Goal: Task Accomplishment & Management: Use online tool/utility

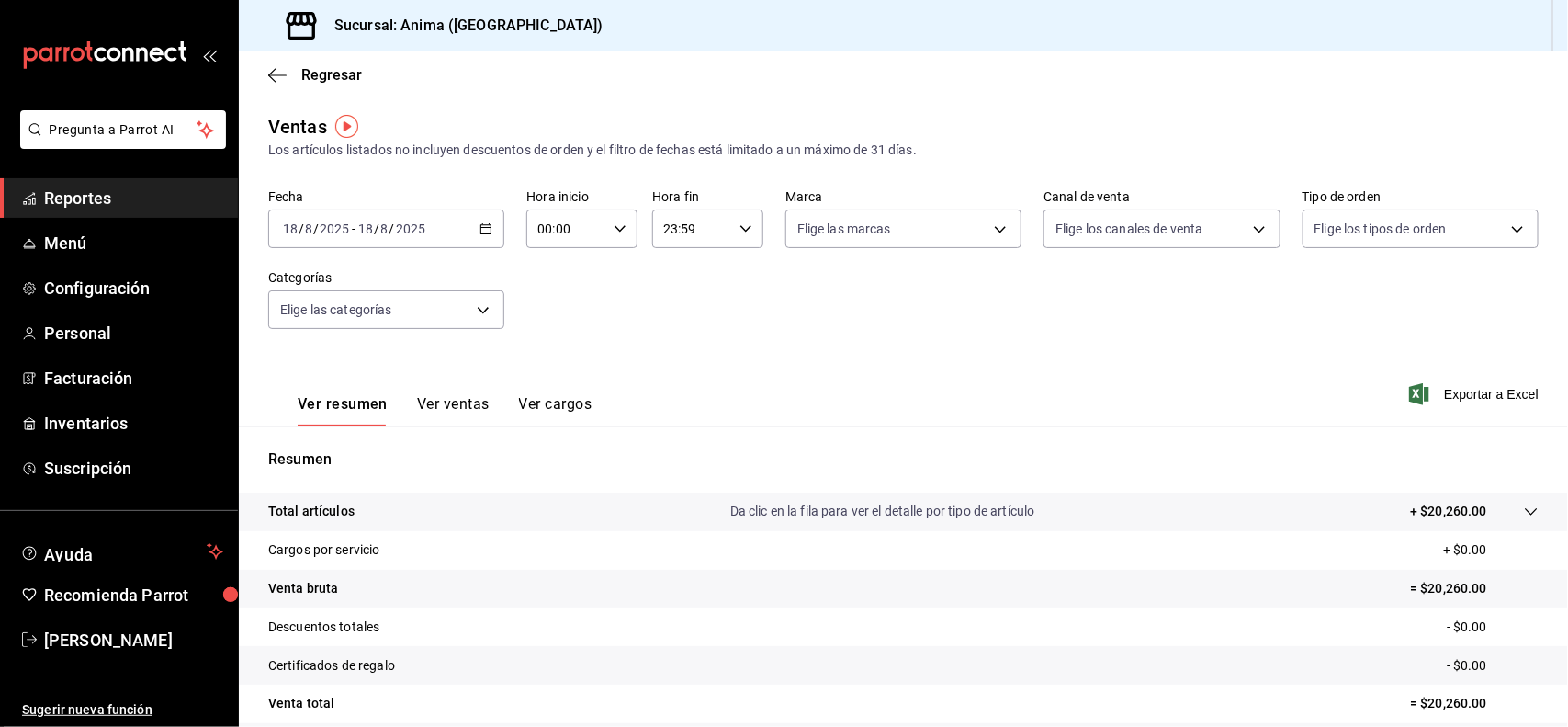
click at [437, 223] on div "[DATE] [DATE] - [DATE] [DATE]" at bounding box center [386, 229] width 236 height 39
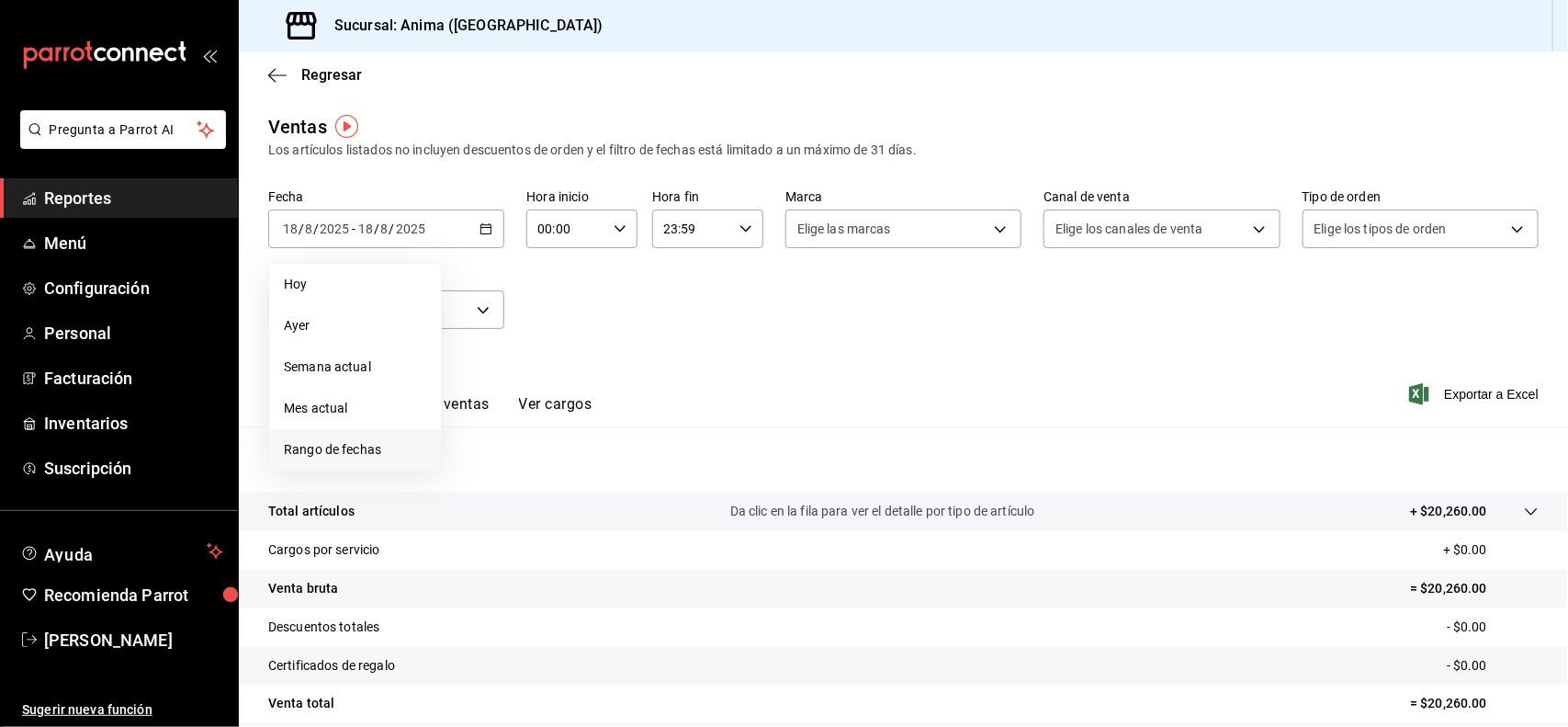
click at [363, 448] on span "Rango de fechas" at bounding box center [355, 450] width 142 height 19
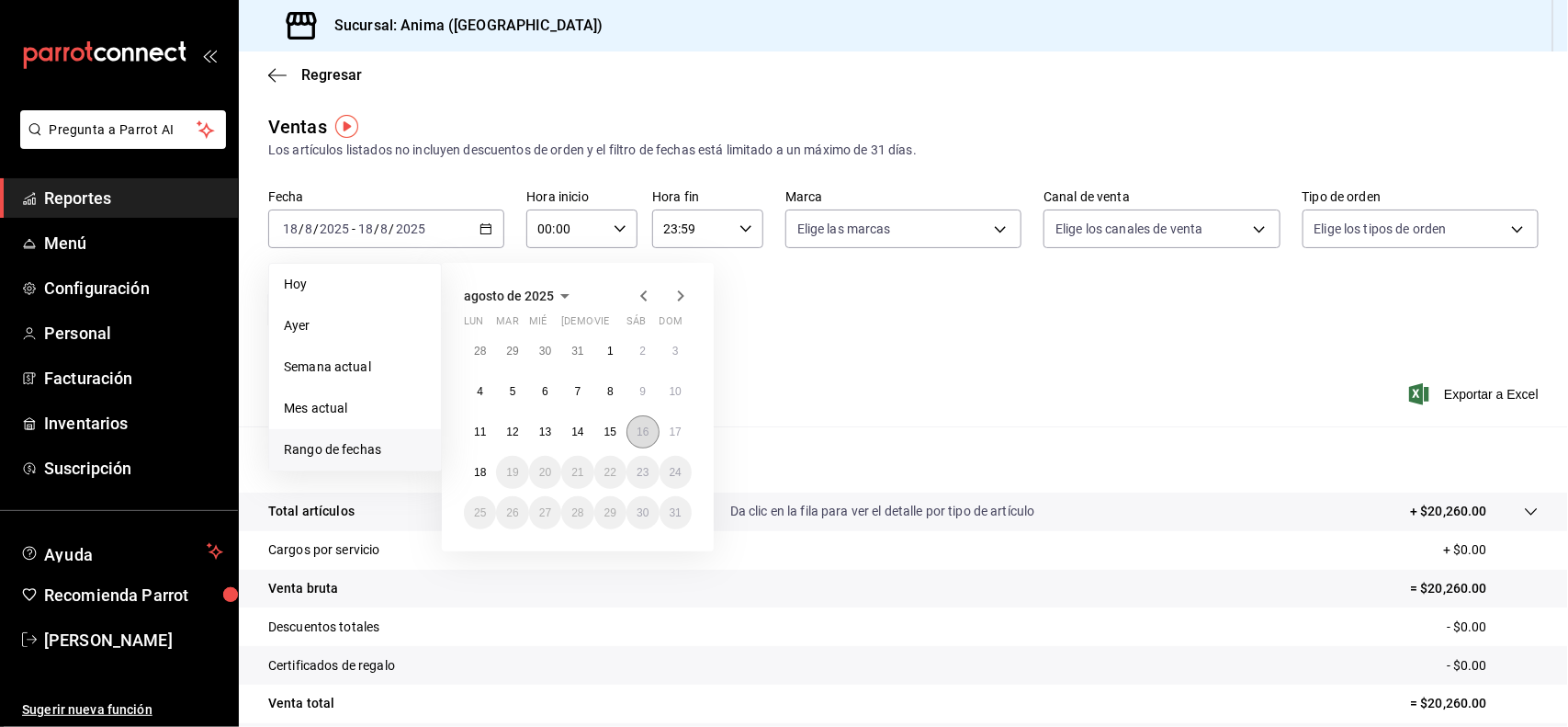
click at [640, 429] on abbr "16" at bounding box center [642, 431] width 12 height 13
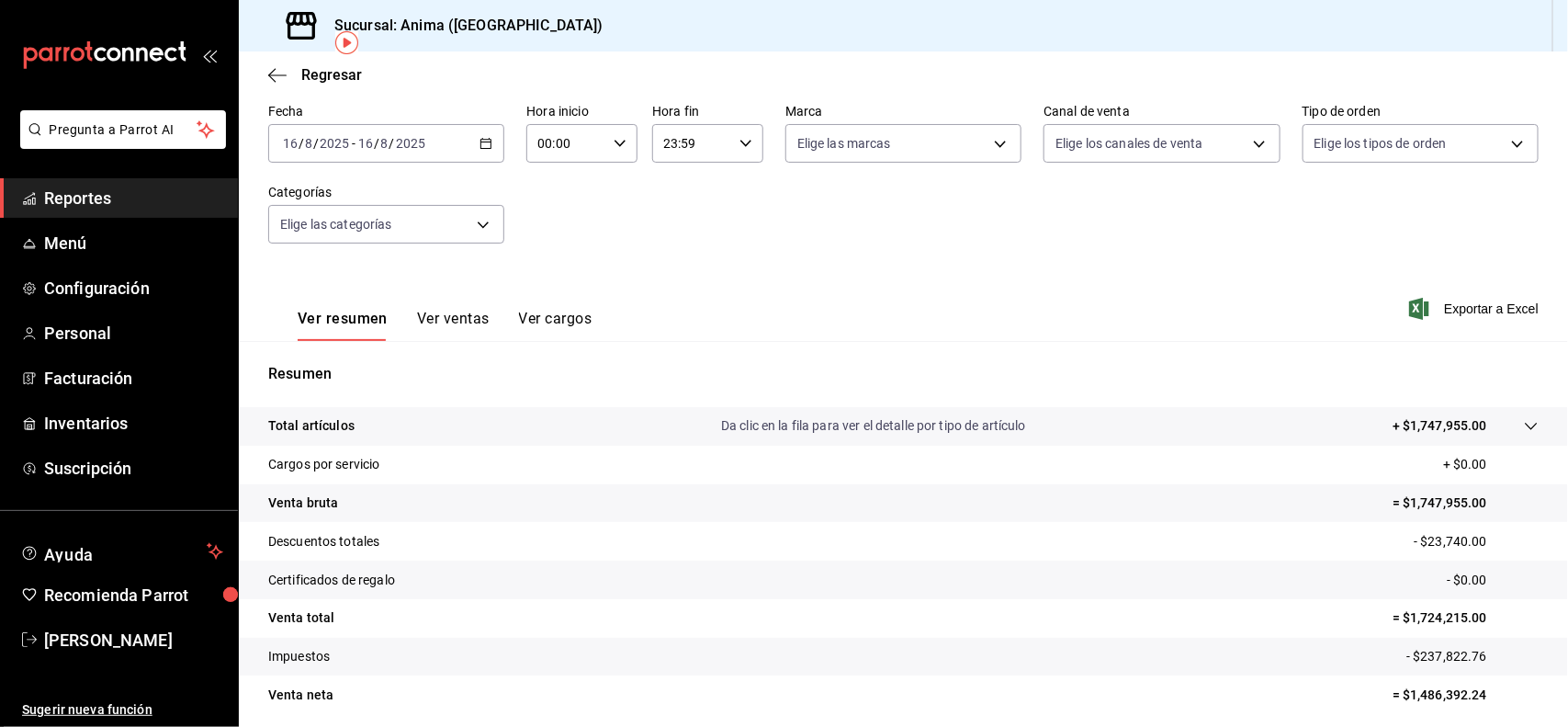
scroll to position [84, 0]
click at [410, 138] on input "2025" at bounding box center [410, 145] width 31 height 15
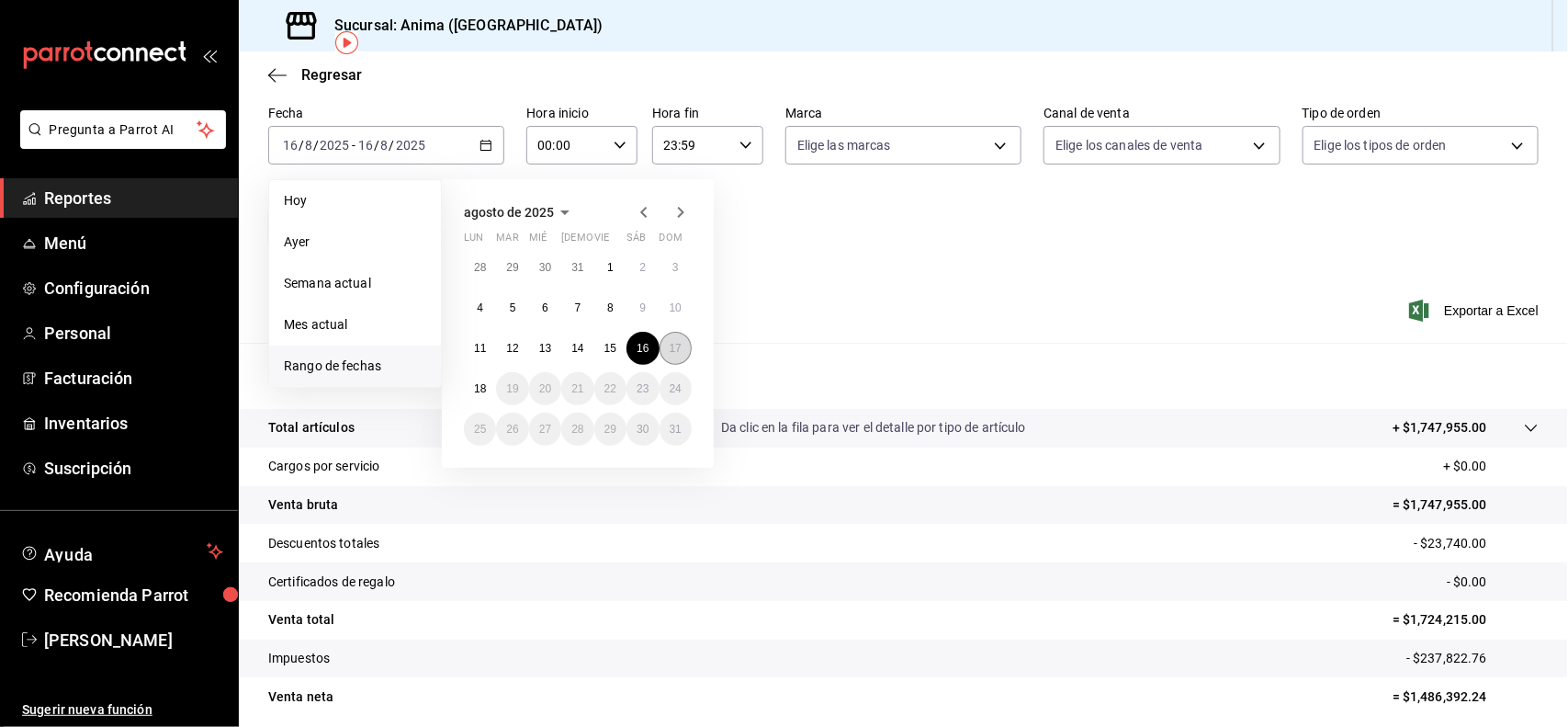
click at [683, 343] on button "17" at bounding box center [675, 348] width 32 height 33
click at [672, 351] on abbr "17" at bounding box center [675, 347] width 12 height 13
click at [672, 351] on div "Resumen Total artículos Da clic en la fila para ver el detalle por tipo de artí…" at bounding box center [903, 540] width 1329 height 395
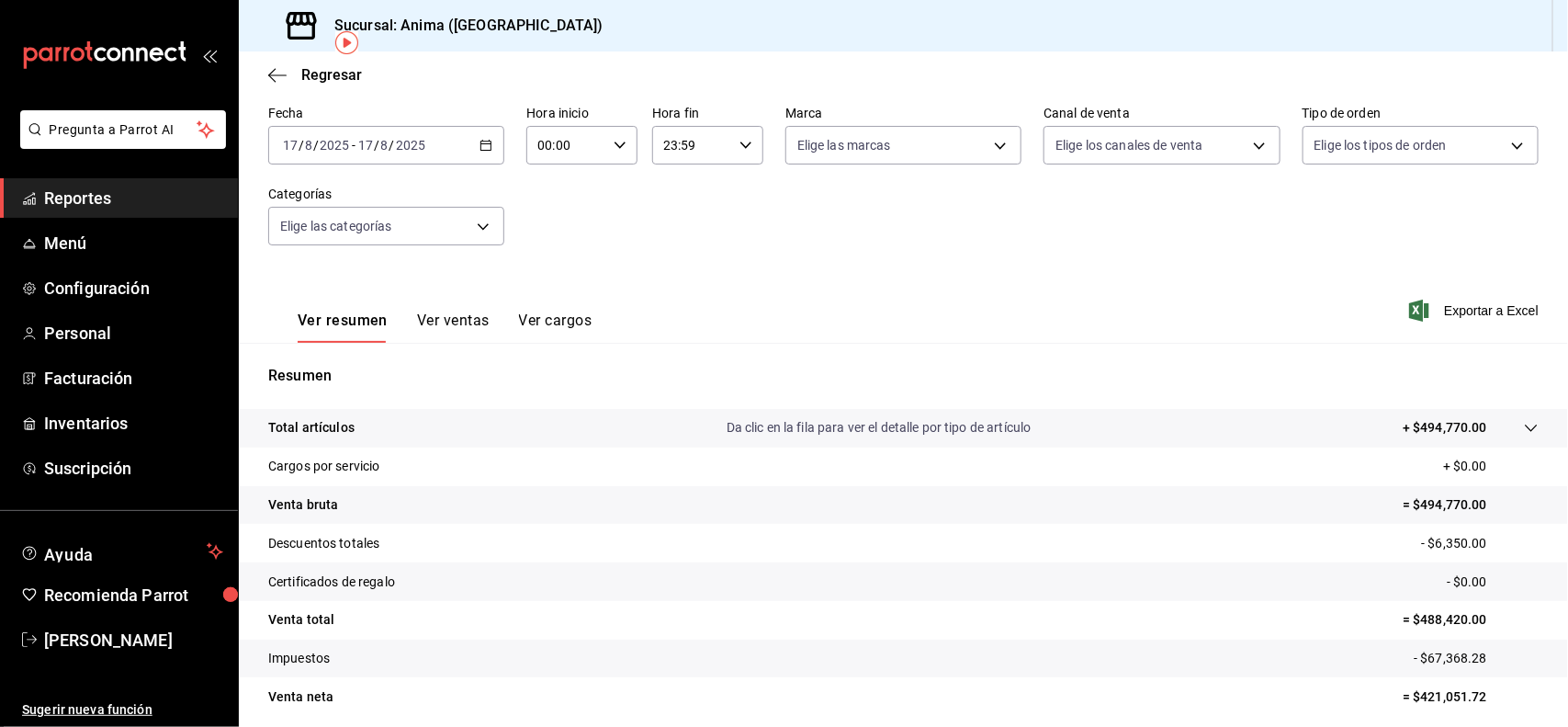
click at [380, 138] on input "8" at bounding box center [384, 145] width 9 height 15
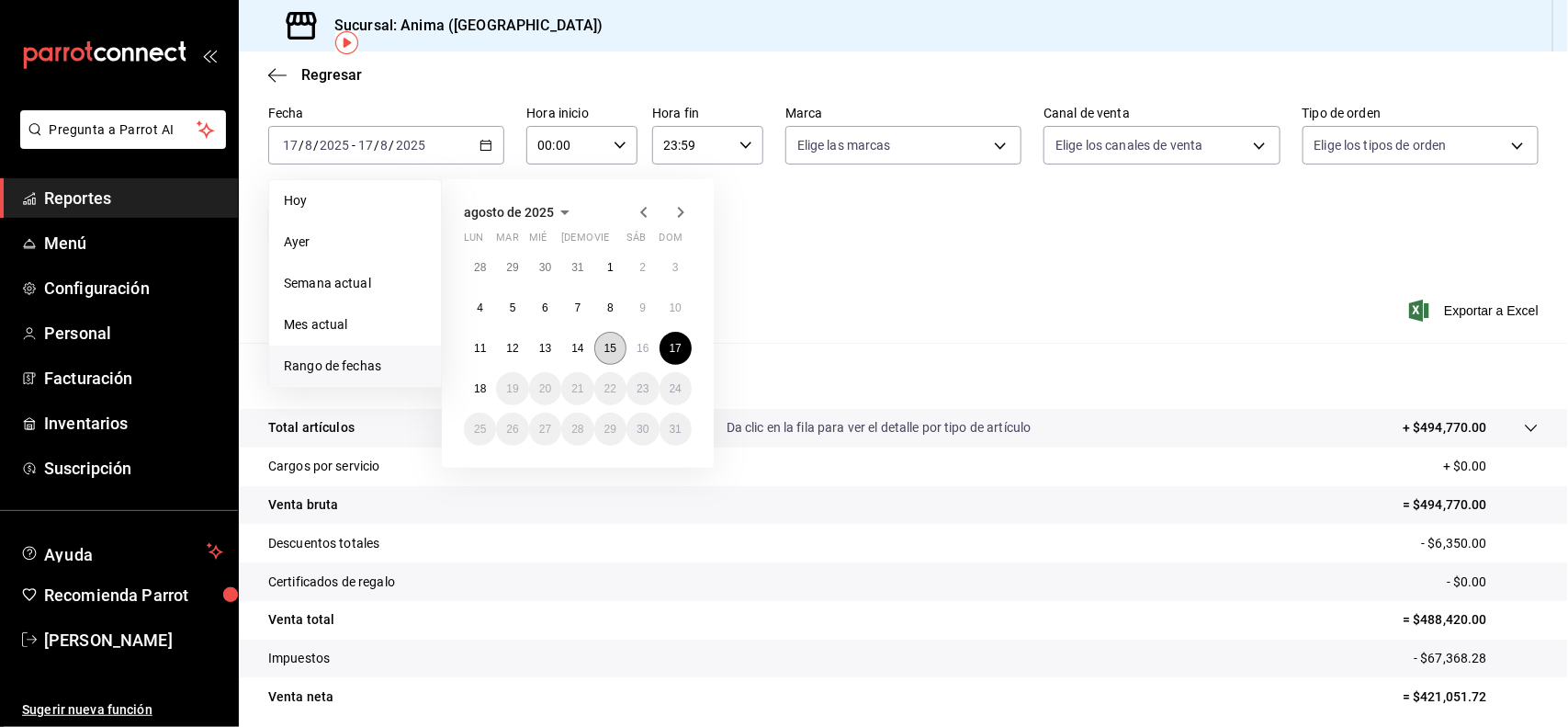
click at [606, 351] on abbr "15" at bounding box center [610, 347] width 12 height 13
click at [670, 354] on button "17" at bounding box center [675, 348] width 32 height 33
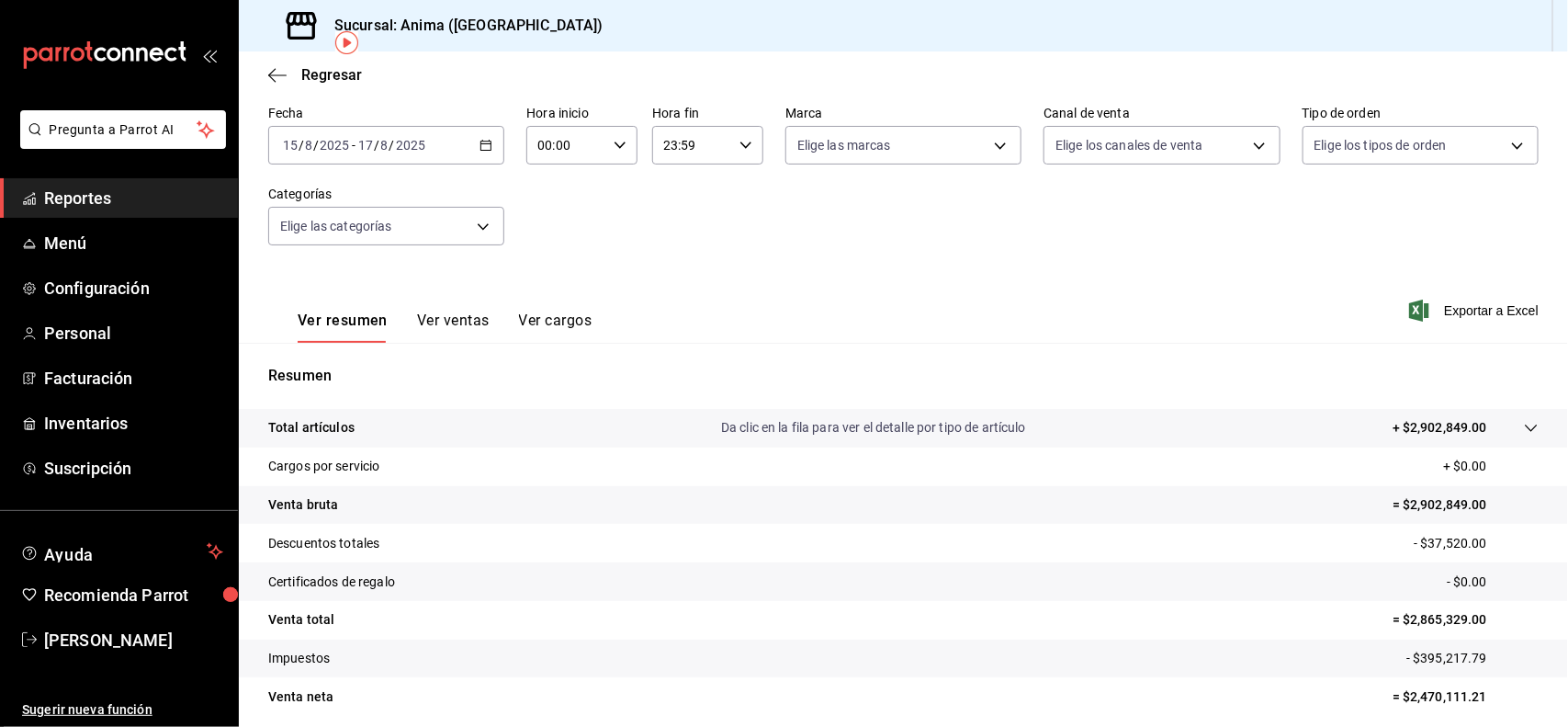
click at [319, 144] on input "2025" at bounding box center [335, 145] width 31 height 15
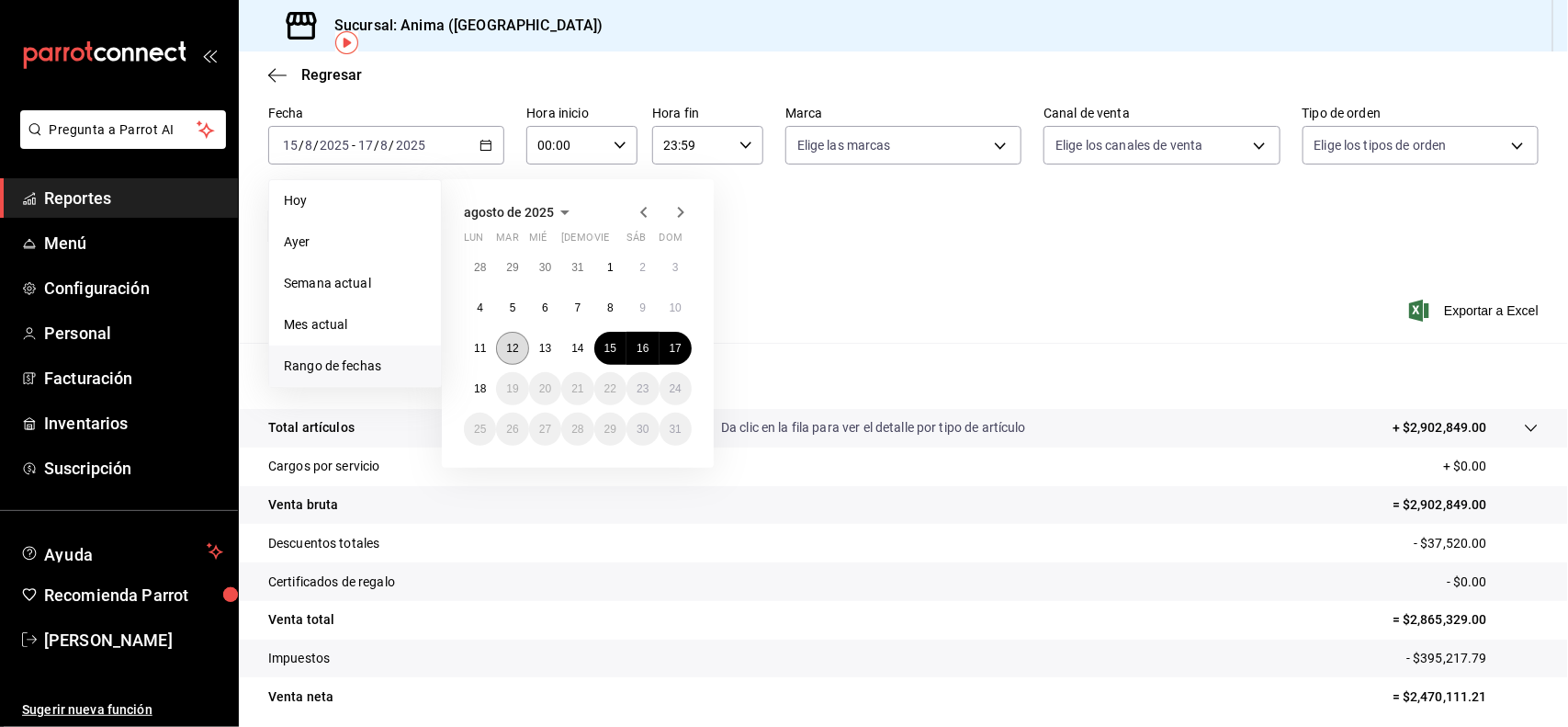
click at [519, 354] on button "12" at bounding box center [512, 348] width 32 height 33
click at [486, 383] on button "18" at bounding box center [480, 388] width 32 height 33
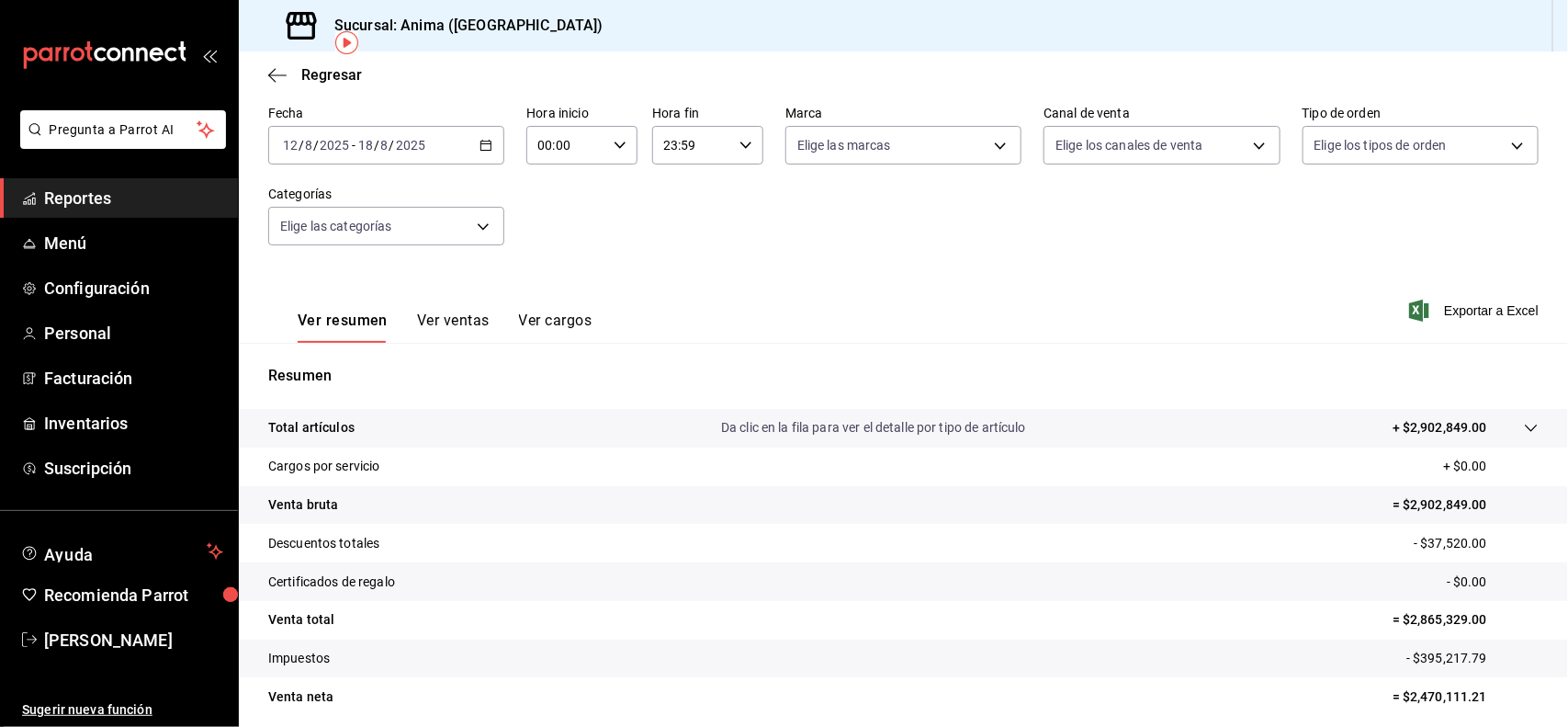
click at [486, 383] on p "Resumen" at bounding box center [904, 376] width 1270 height 22
click at [410, 144] on input "2025" at bounding box center [410, 145] width 31 height 15
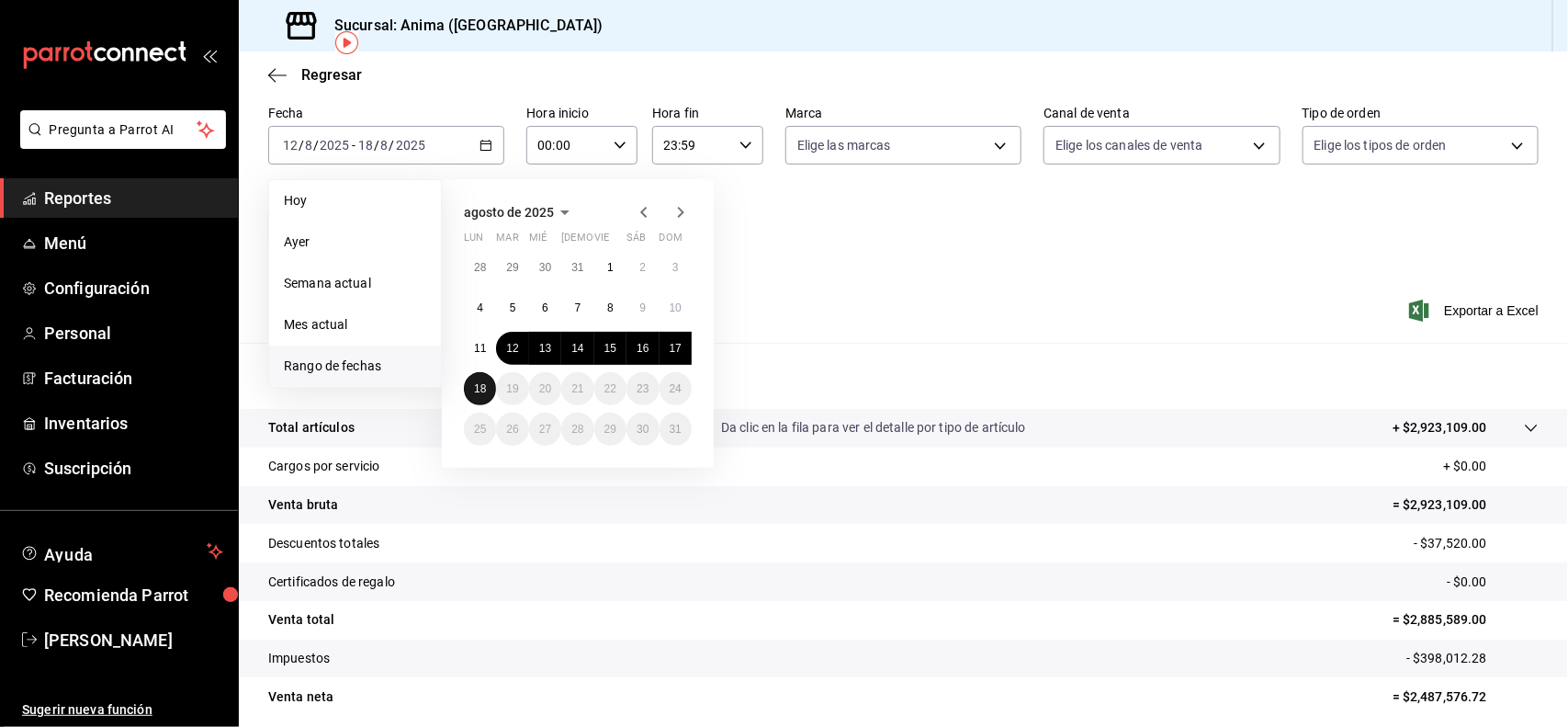
click at [481, 382] on abbr "18" at bounding box center [480, 388] width 12 height 13
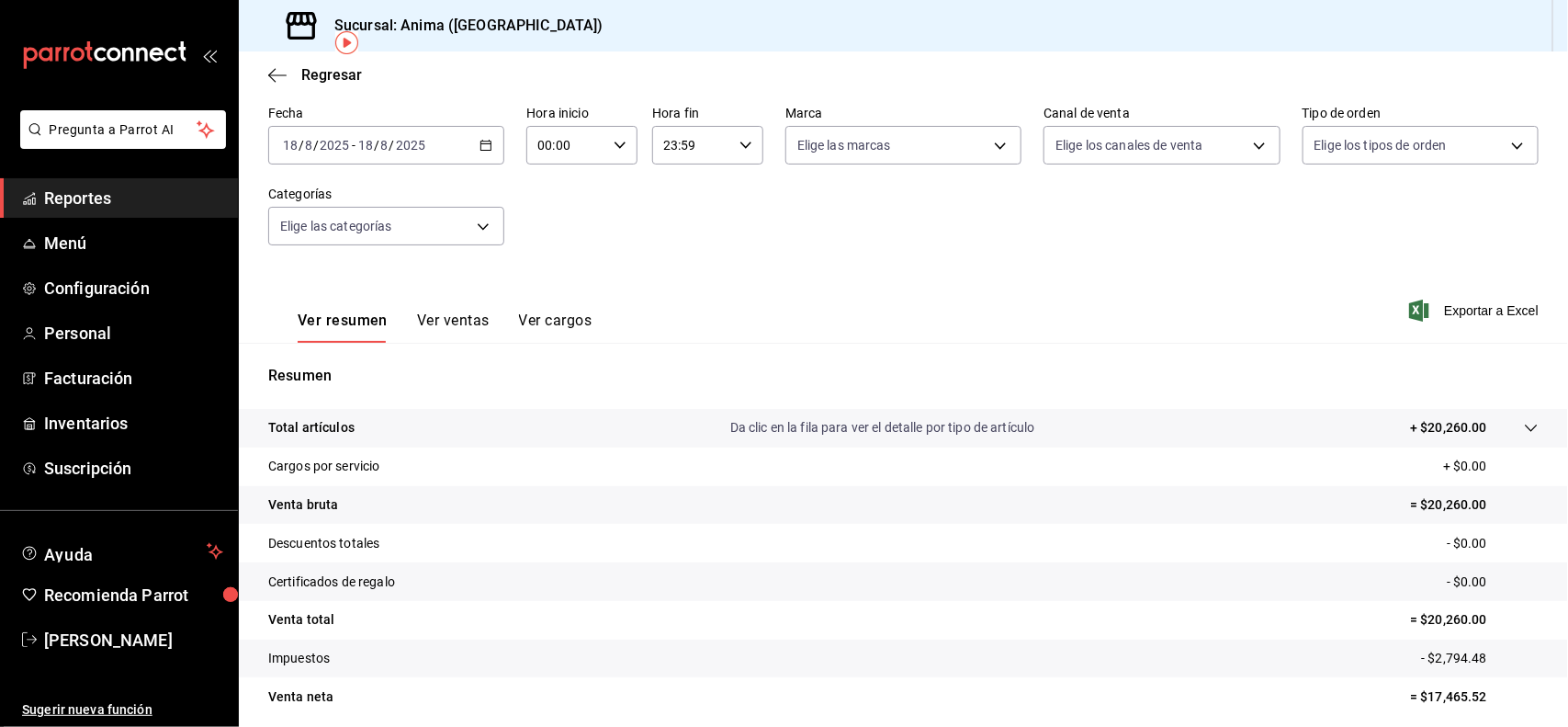
click at [327, 149] on input "2025" at bounding box center [335, 145] width 31 height 15
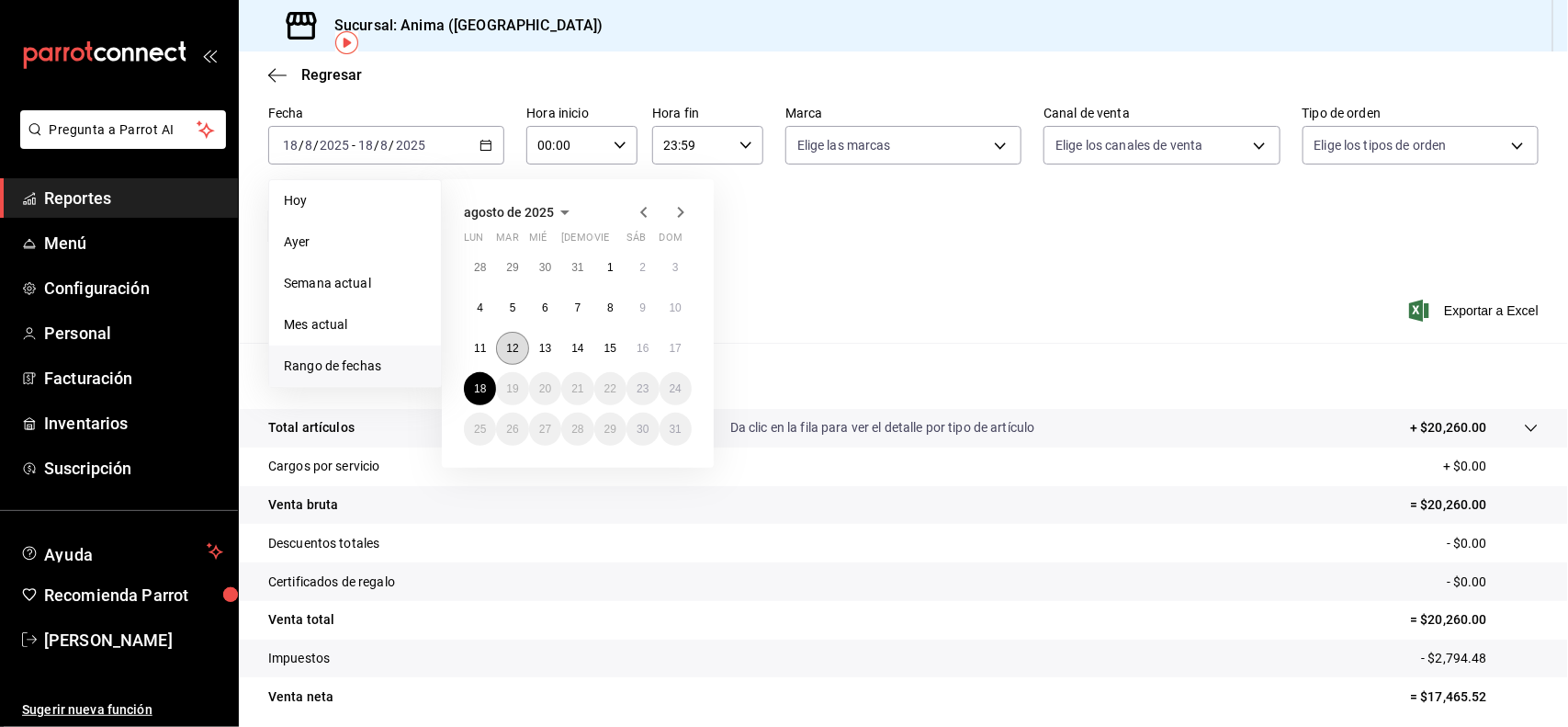
click at [520, 341] on button "12" at bounding box center [512, 348] width 32 height 33
click at [484, 386] on abbr "18" at bounding box center [480, 388] width 12 height 13
click at [473, 388] on div "Resumen Total artículos Da clic en la fila para ver el detalle por tipo de artí…" at bounding box center [903, 551] width 1329 height 373
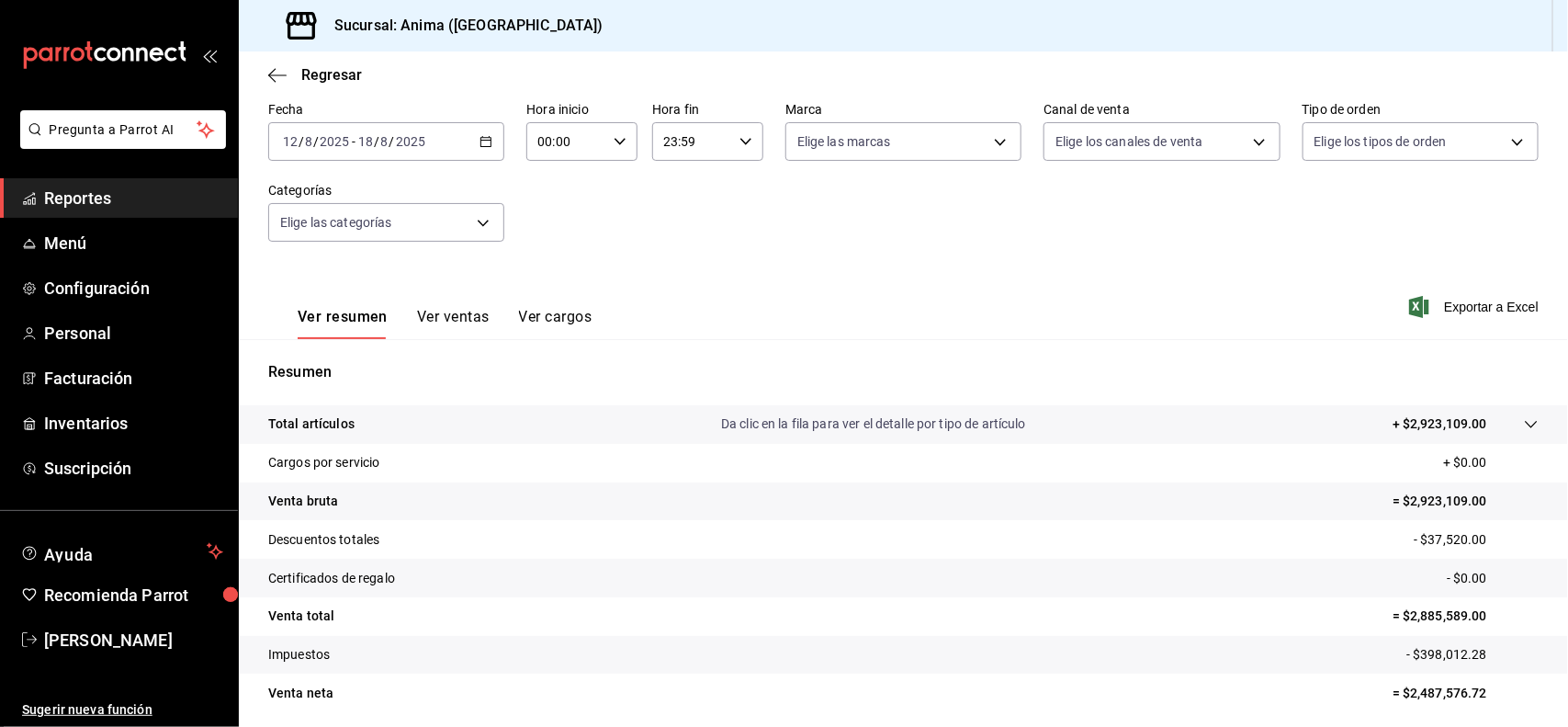
scroll to position [85, 0]
click at [123, 180] on link "Reportes" at bounding box center [119, 198] width 238 height 40
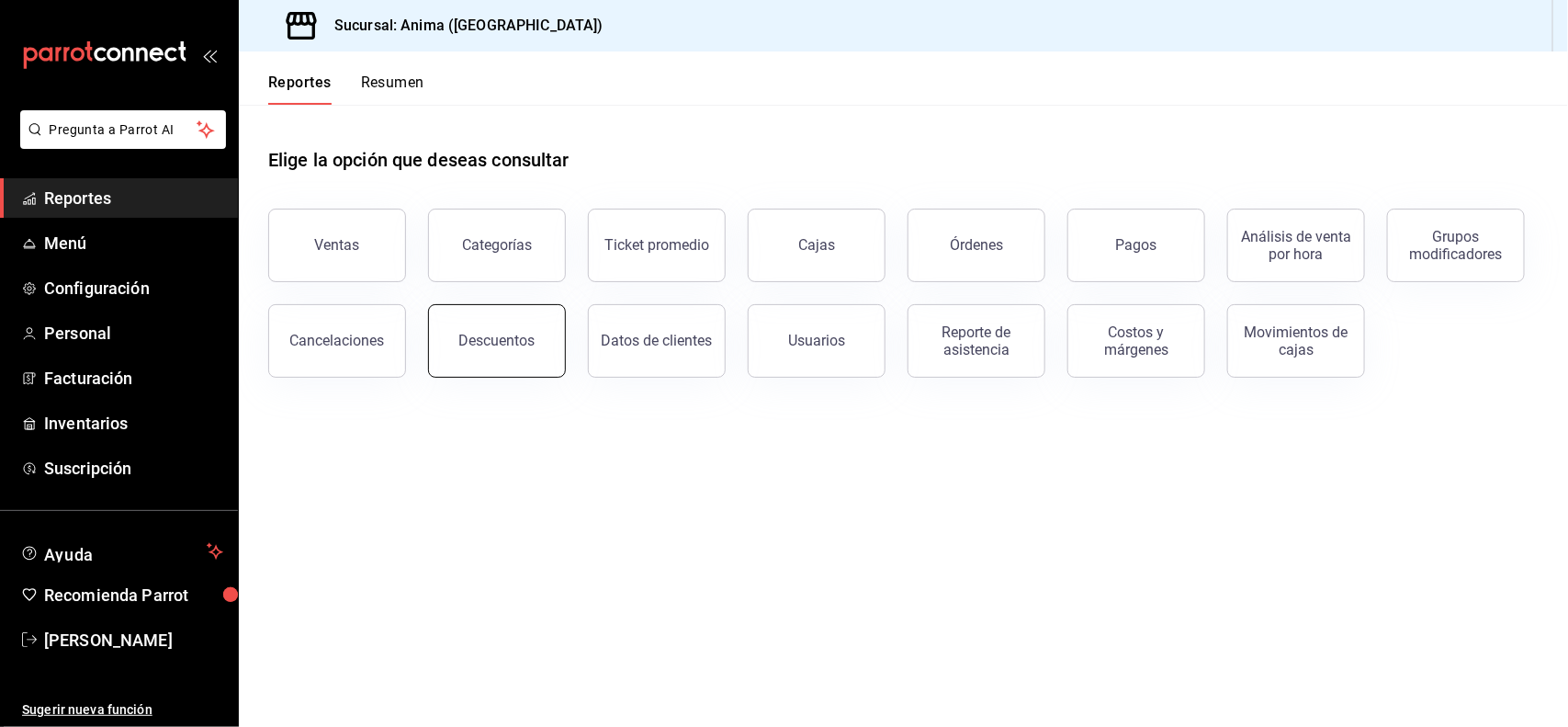
click at [486, 347] on div "Descuentos" at bounding box center [497, 341] width 76 height 18
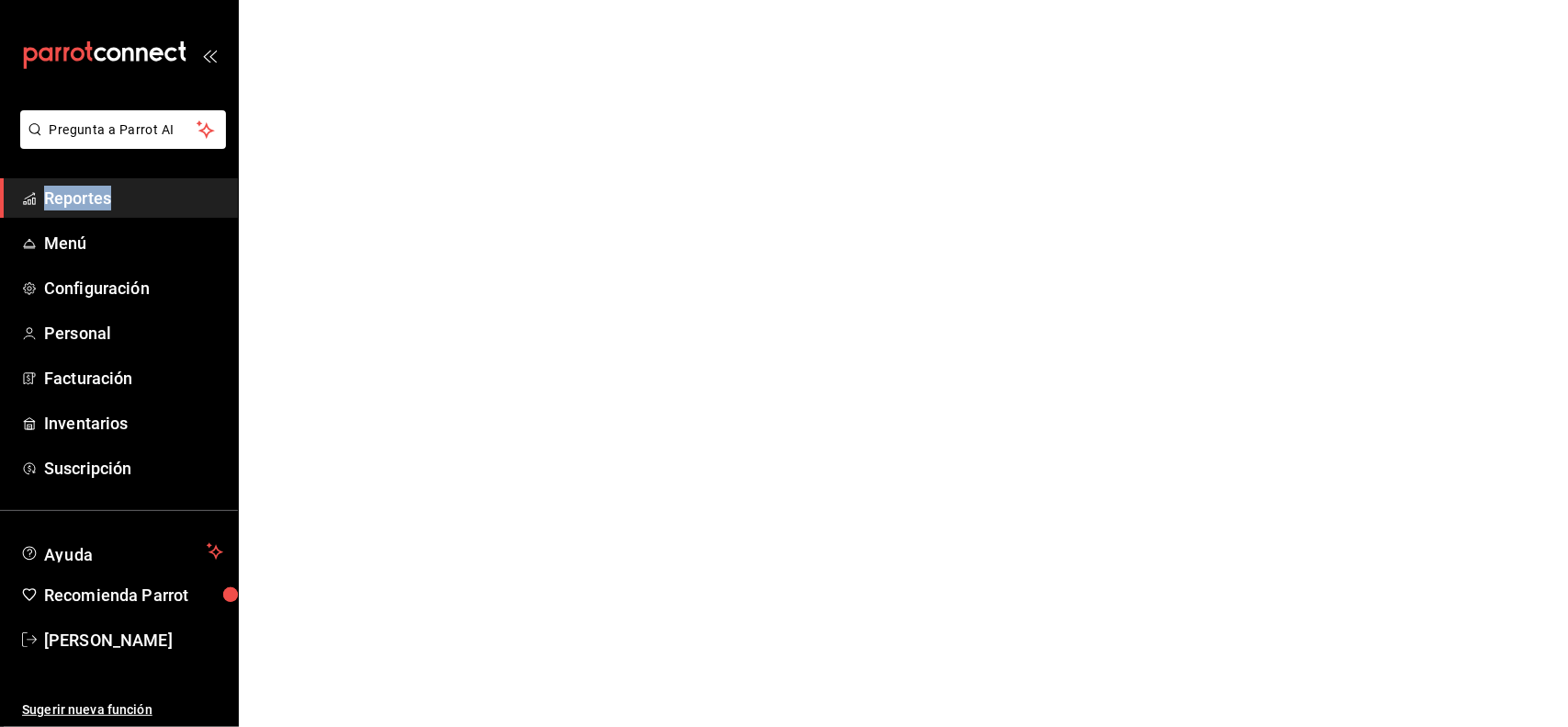
click at [486, 0] on html "Pregunta a Parrot AI Reportes Menú Configuración Personal Facturación Inventari…" at bounding box center [784, 0] width 1568 height 0
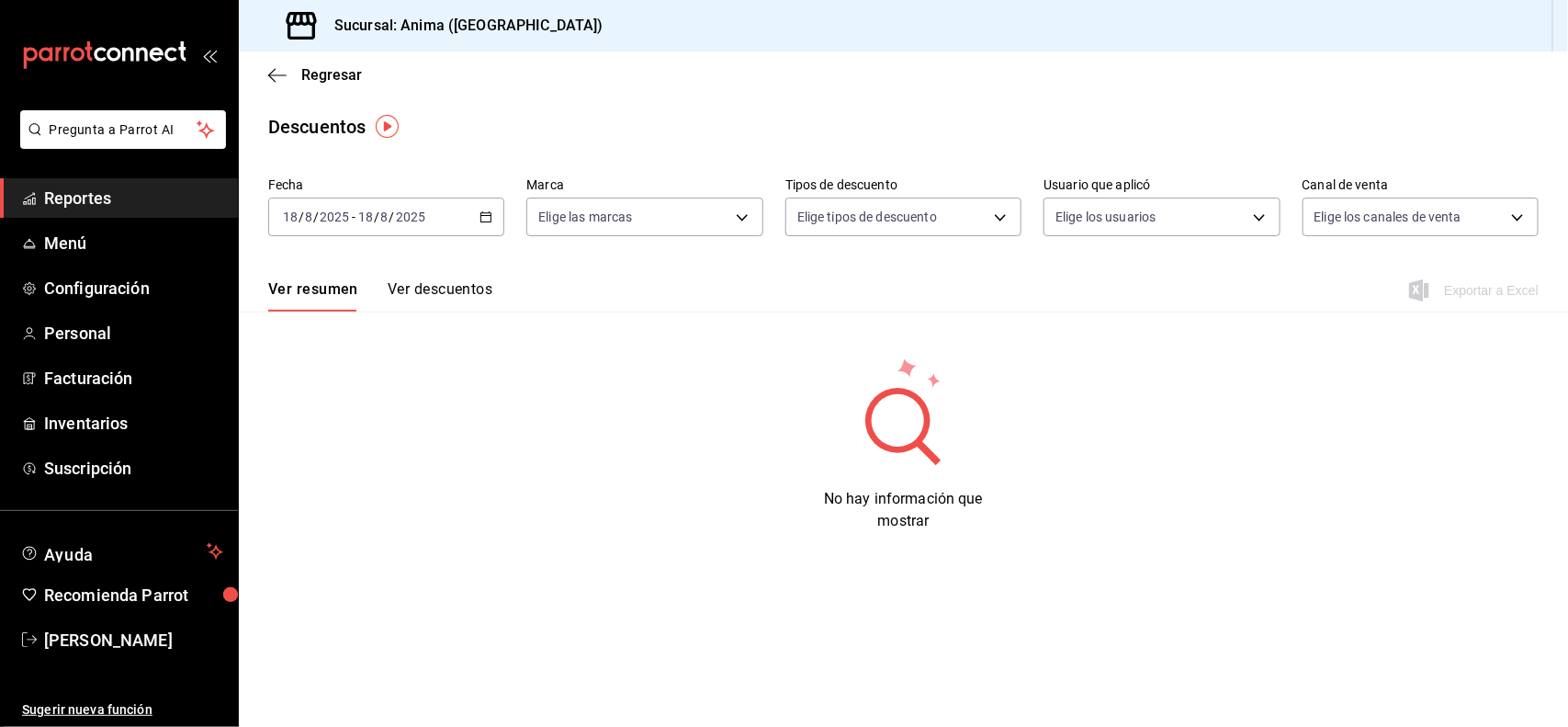
click at [396, 221] on input "2025" at bounding box center [410, 216] width 31 height 15
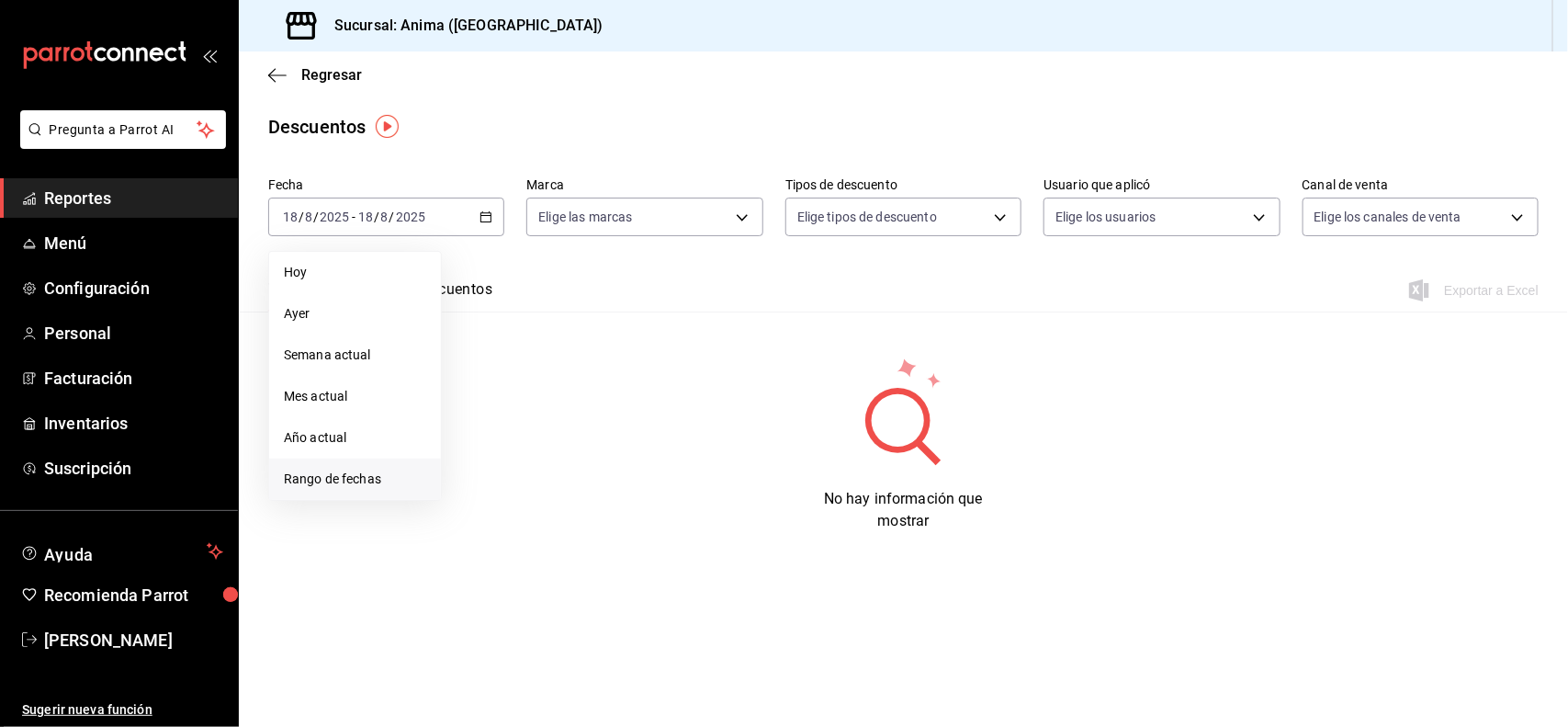
click at [371, 469] on span "Rango de fechas" at bounding box center [355, 479] width 142 height 19
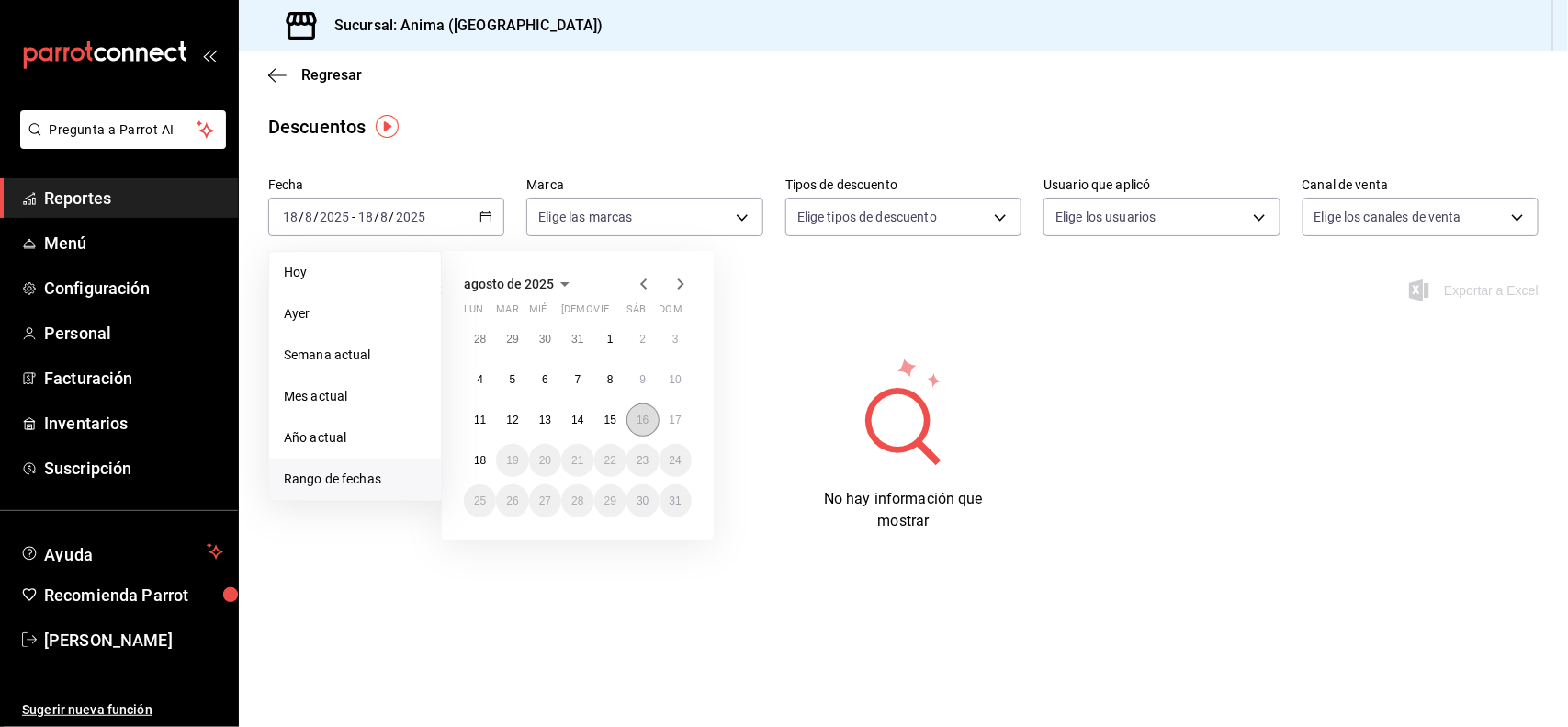
click at [636, 419] on abbr "16" at bounding box center [642, 419] width 12 height 13
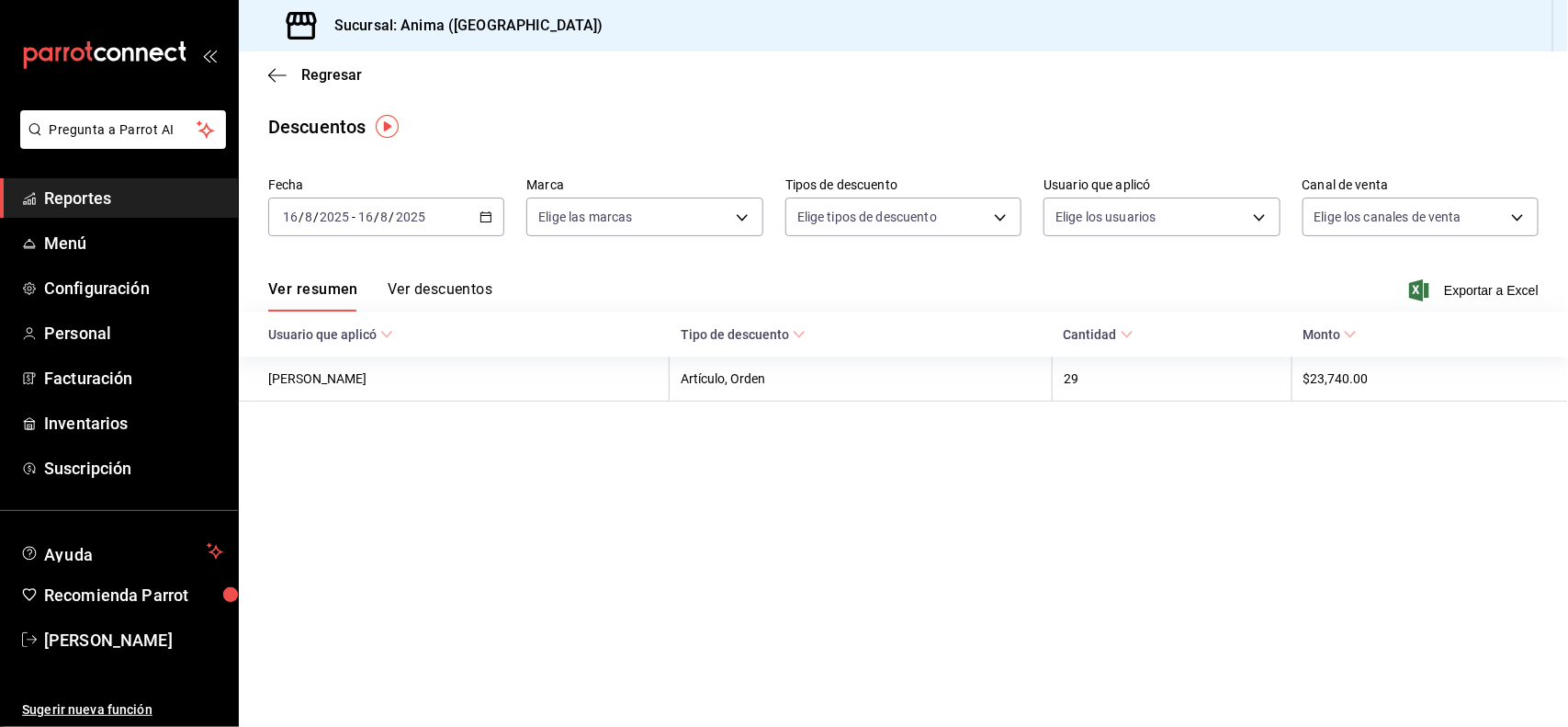
click at [1461, 305] on div "Ver resumen Ver descuentos Exportar a Excel" at bounding box center [903, 284] width 1329 height 54
click at [1460, 288] on span "Exportar a Excel" at bounding box center [1475, 290] width 125 height 22
click at [368, 205] on div "[DATE] [DATE] - [DATE] [DATE]" at bounding box center [386, 217] width 236 height 39
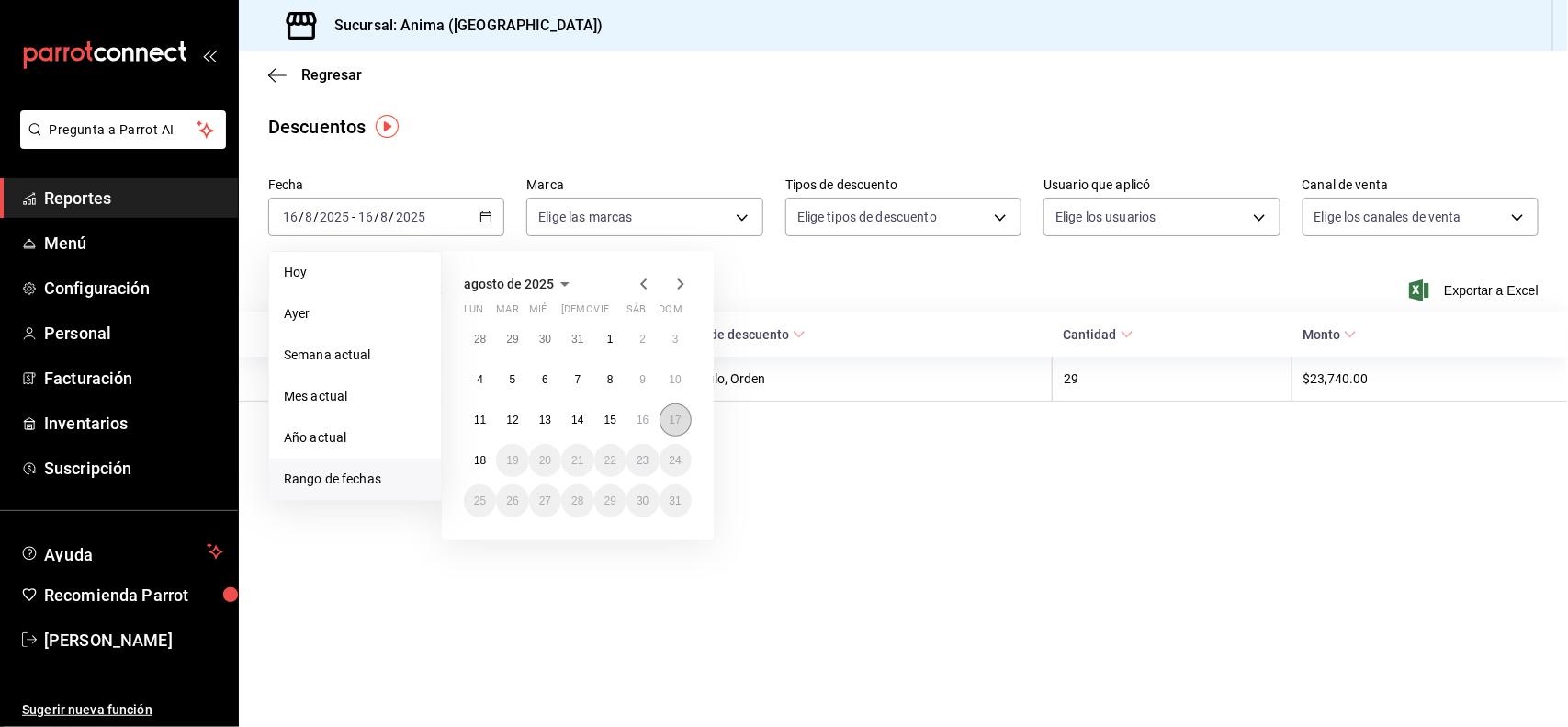
click at [675, 416] on abbr "17" at bounding box center [675, 419] width 12 height 13
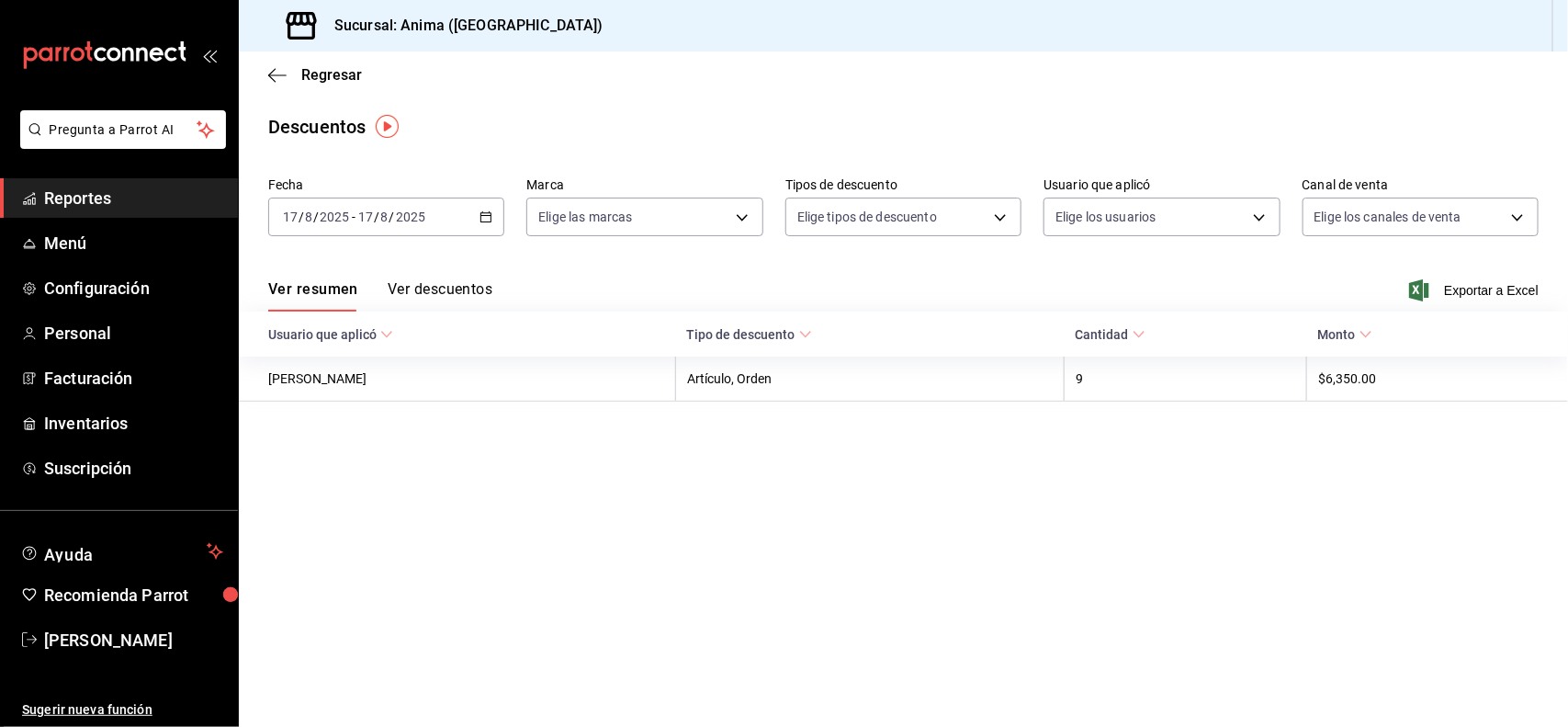
click at [448, 289] on button "Ver descuentos" at bounding box center [440, 296] width 105 height 31
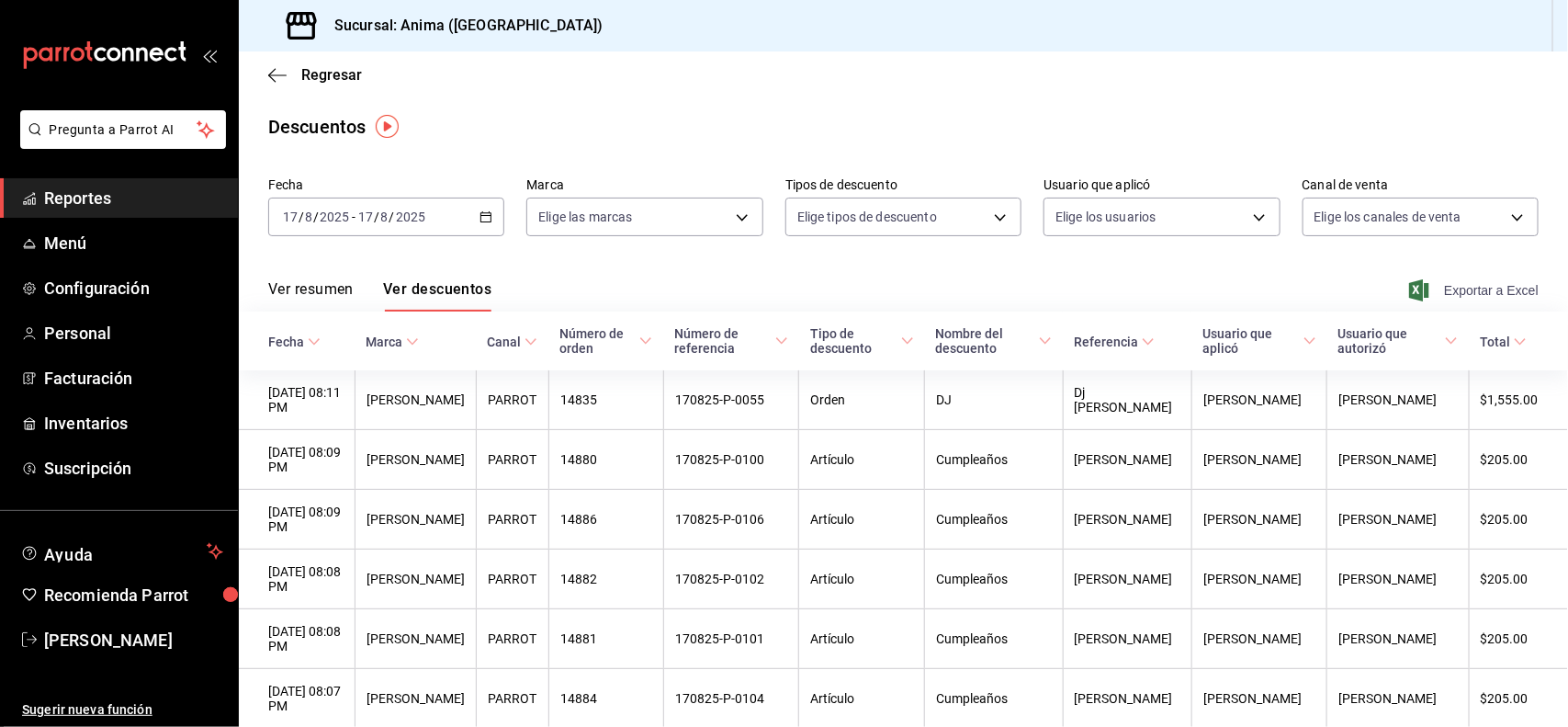
click at [1458, 288] on span "Exportar a Excel" at bounding box center [1475, 290] width 125 height 22
click at [187, 207] on span "Reportes" at bounding box center [133, 198] width 179 height 24
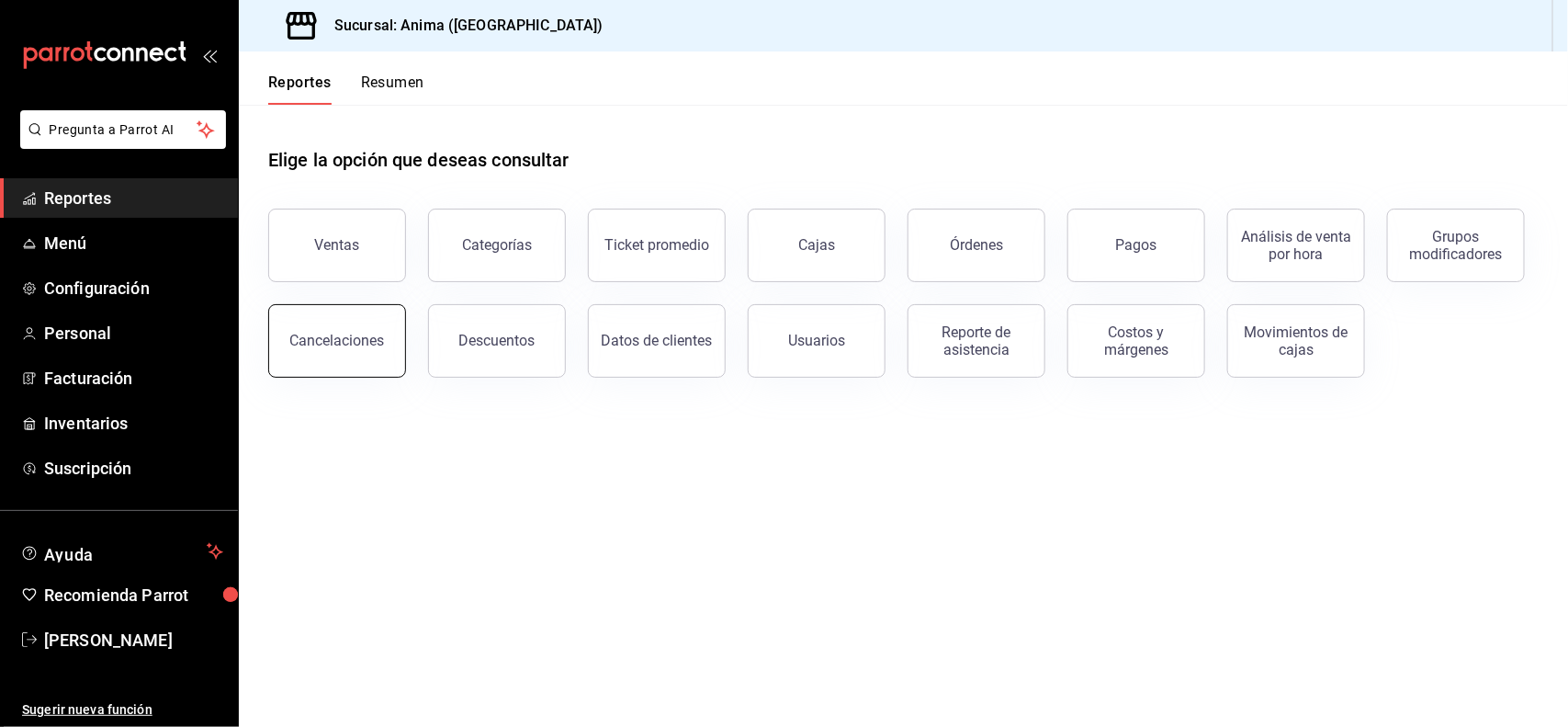
click at [332, 318] on button "Cancelaciones" at bounding box center [338, 342] width 138 height 74
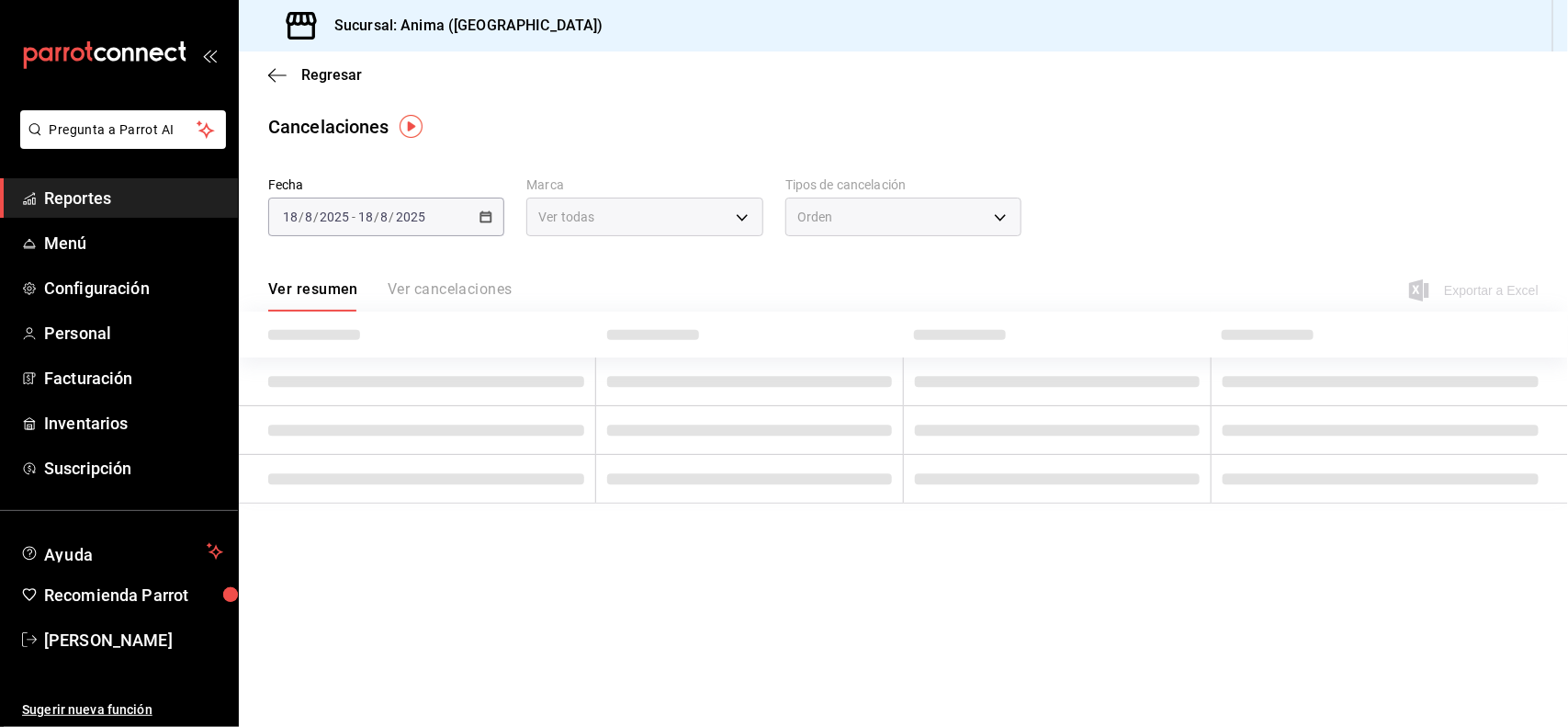
click at [393, 200] on div "[DATE] [DATE] - [DATE] [DATE]" at bounding box center [386, 217] width 236 height 39
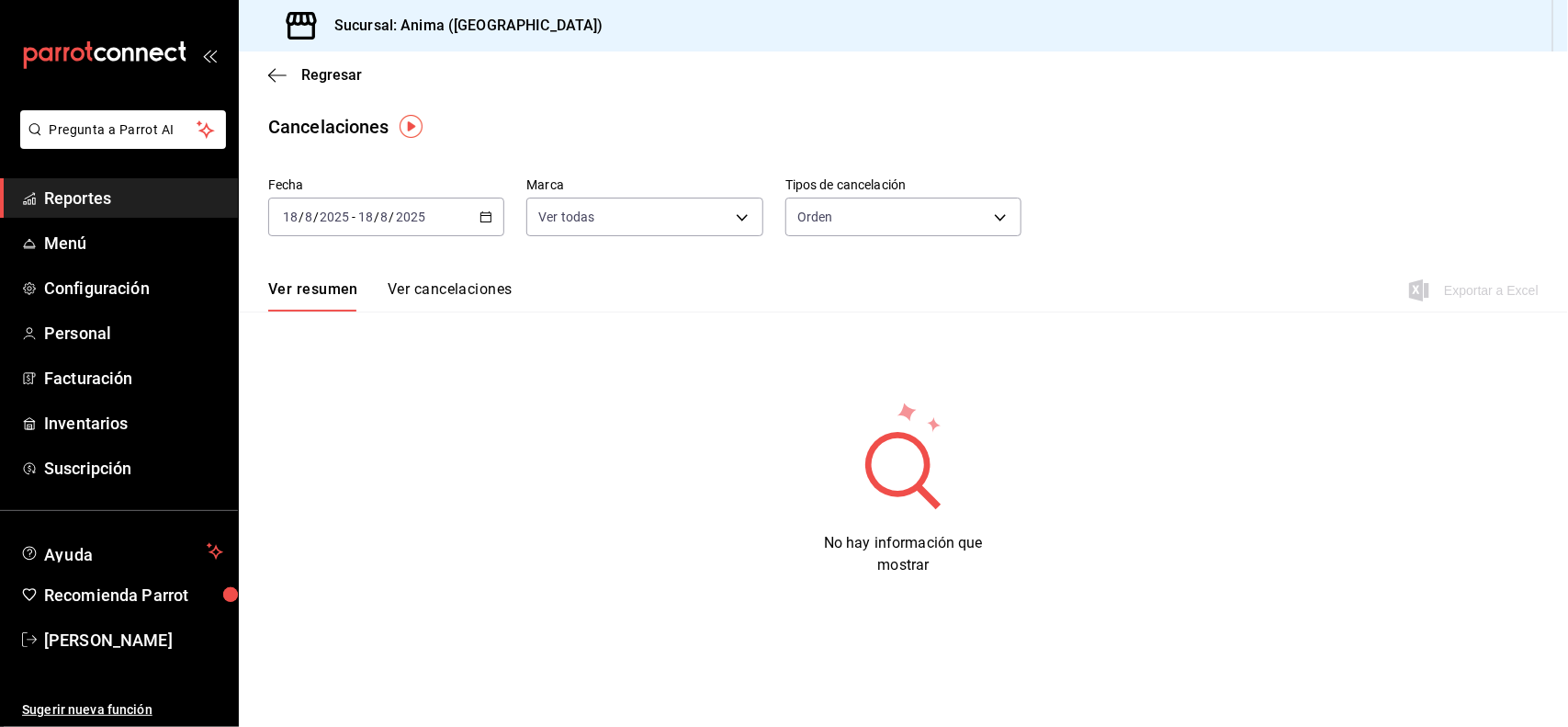
click at [395, 213] on input "2025" at bounding box center [410, 216] width 31 height 15
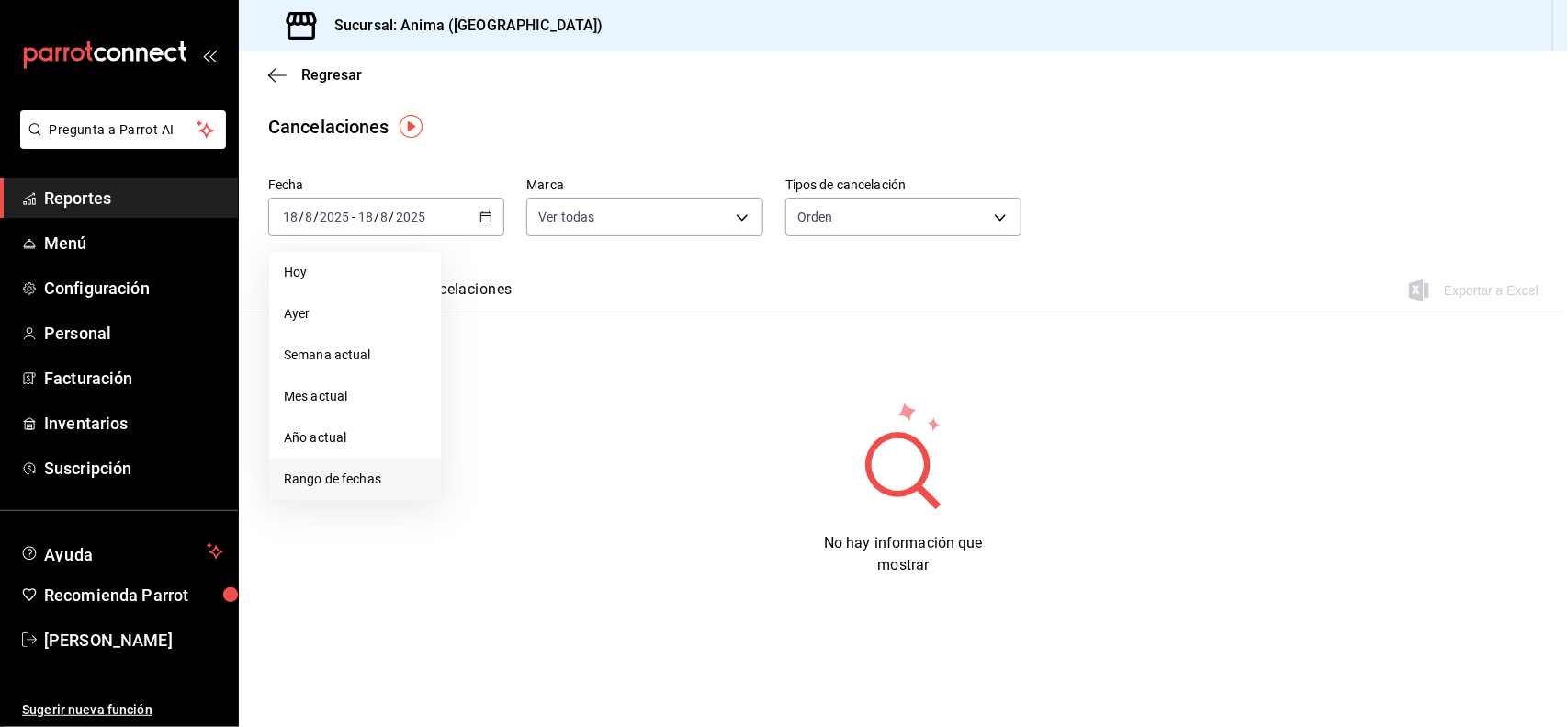
click at [334, 465] on li "Rango de fechas" at bounding box center [355, 479] width 172 height 41
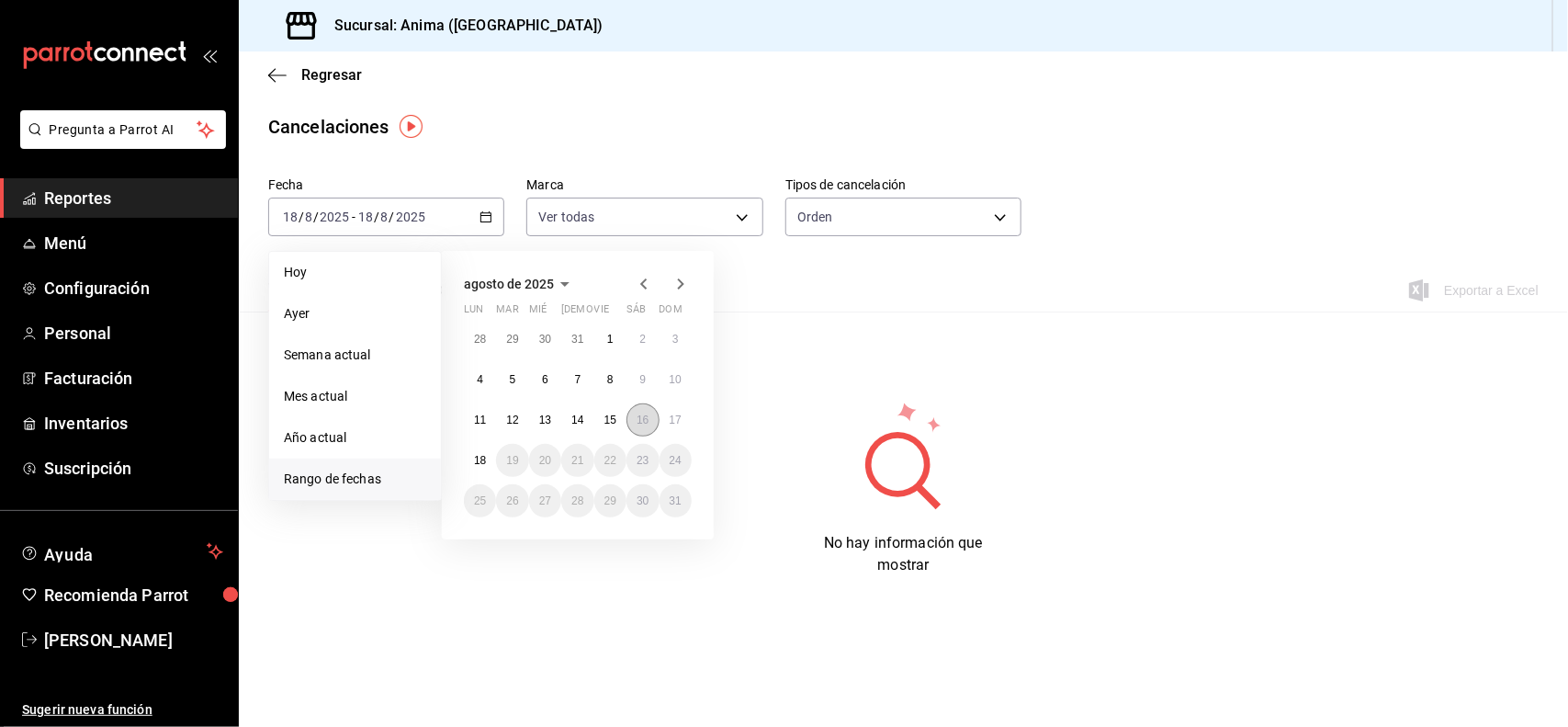
click at [646, 415] on abbr "16" at bounding box center [642, 419] width 12 height 13
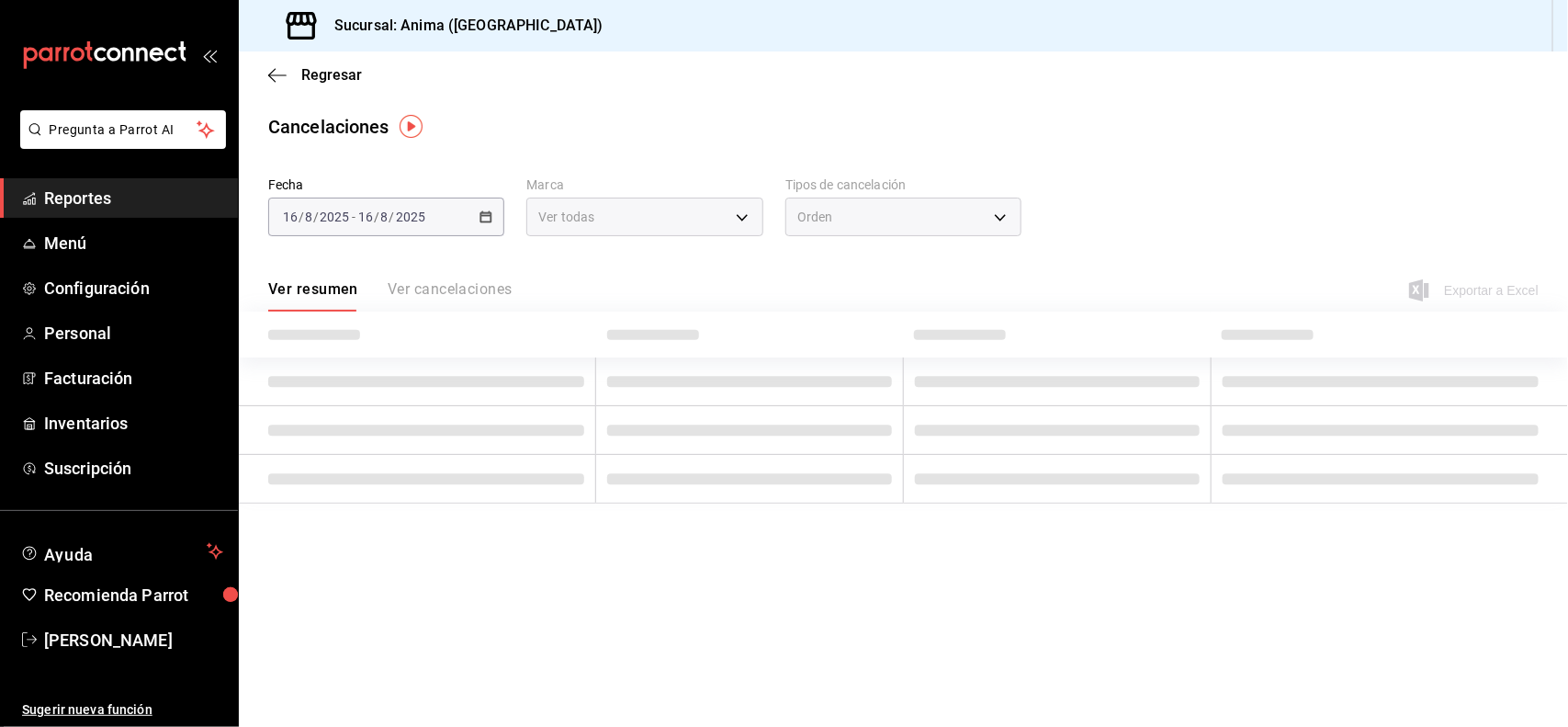
click at [646, 415] on td at bounding box center [750, 430] width 307 height 49
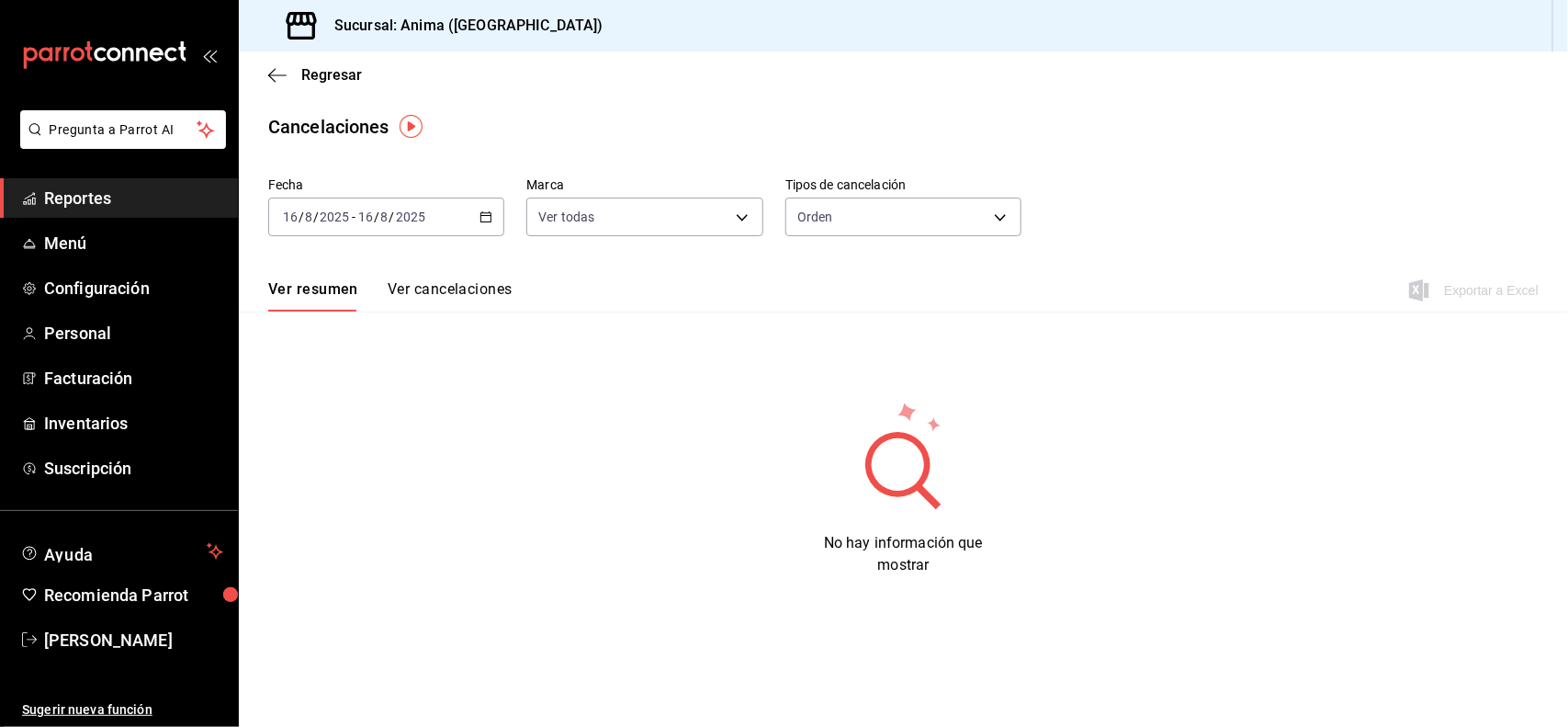
click at [336, 113] on div "Cancelaciones" at bounding box center [329, 127] width 122 height 27
click at [320, 74] on span "Regresar" at bounding box center [332, 75] width 60 height 18
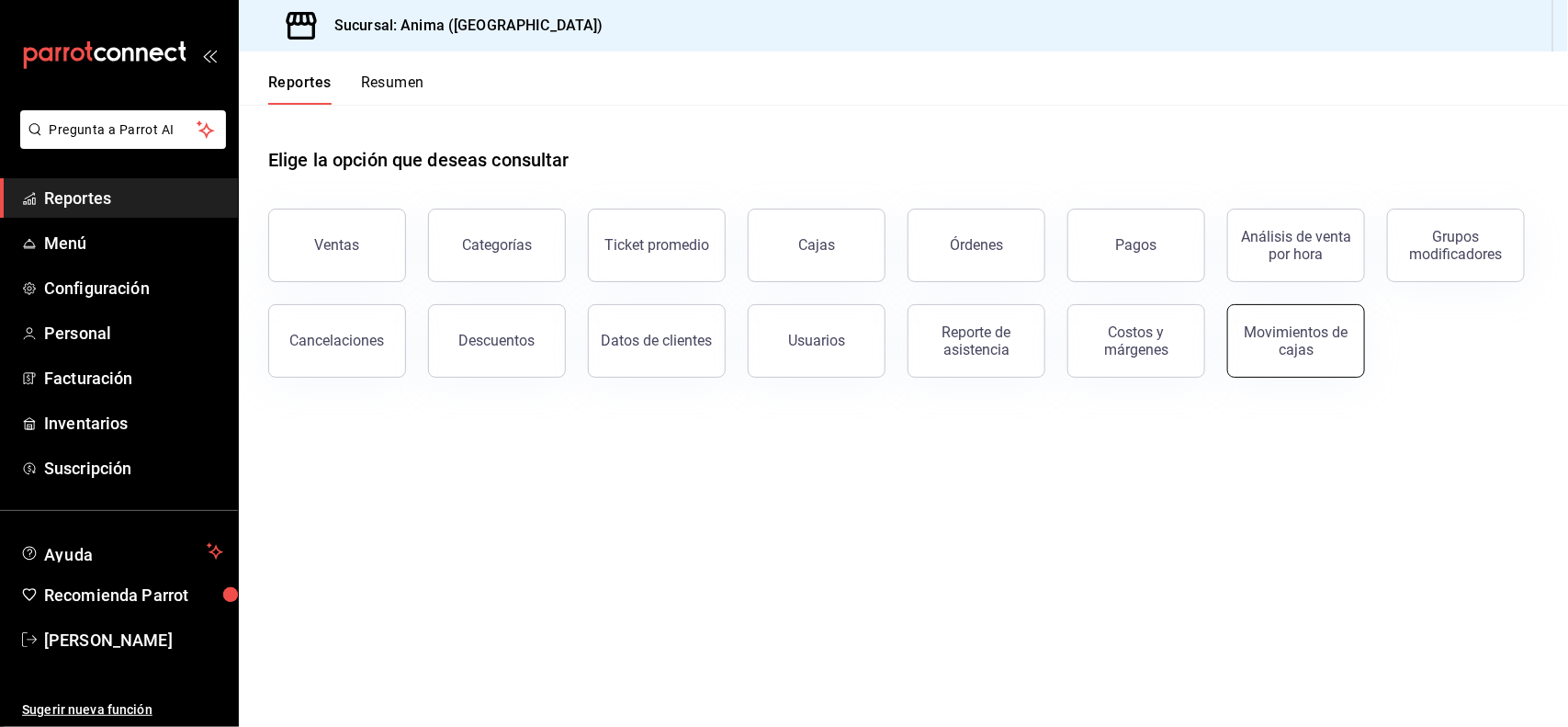
click at [1252, 313] on button "Movimientos de cajas" at bounding box center [1296, 342] width 138 height 74
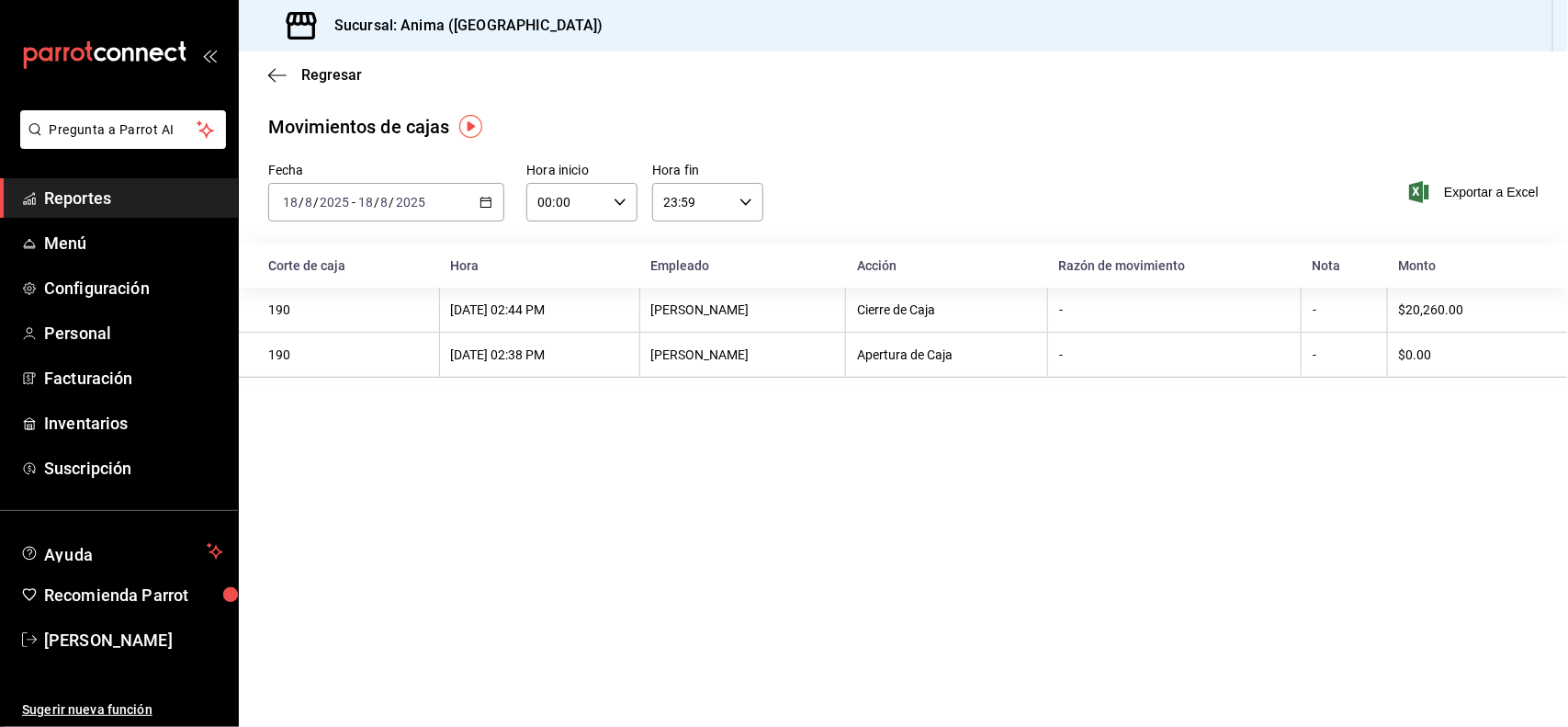
click at [423, 209] on div "[DATE] [DATE] - [DATE] [DATE]" at bounding box center [386, 202] width 236 height 39
click at [341, 480] on li "Rango de fechas" at bounding box center [355, 464] width 172 height 41
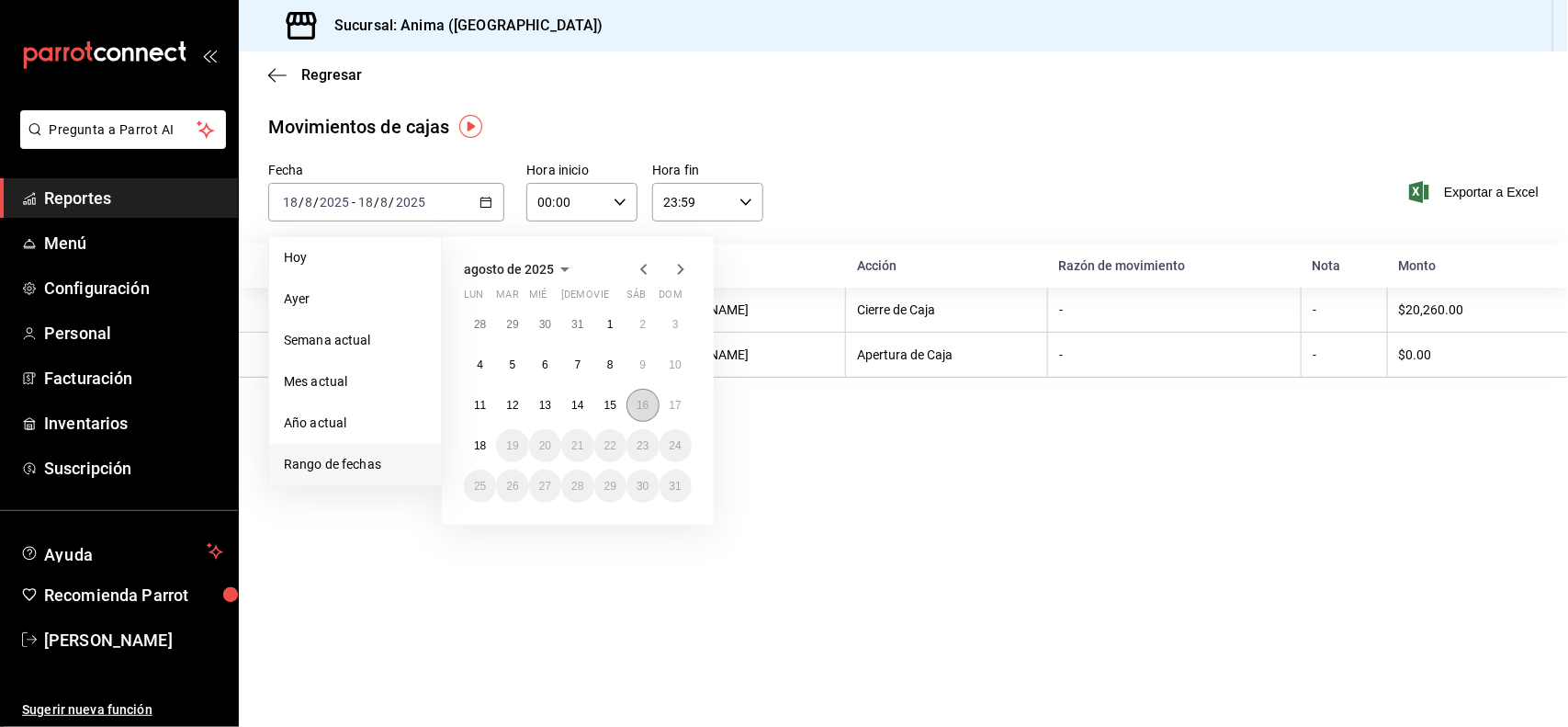
click at [636, 401] on abbr "16" at bounding box center [642, 405] width 12 height 13
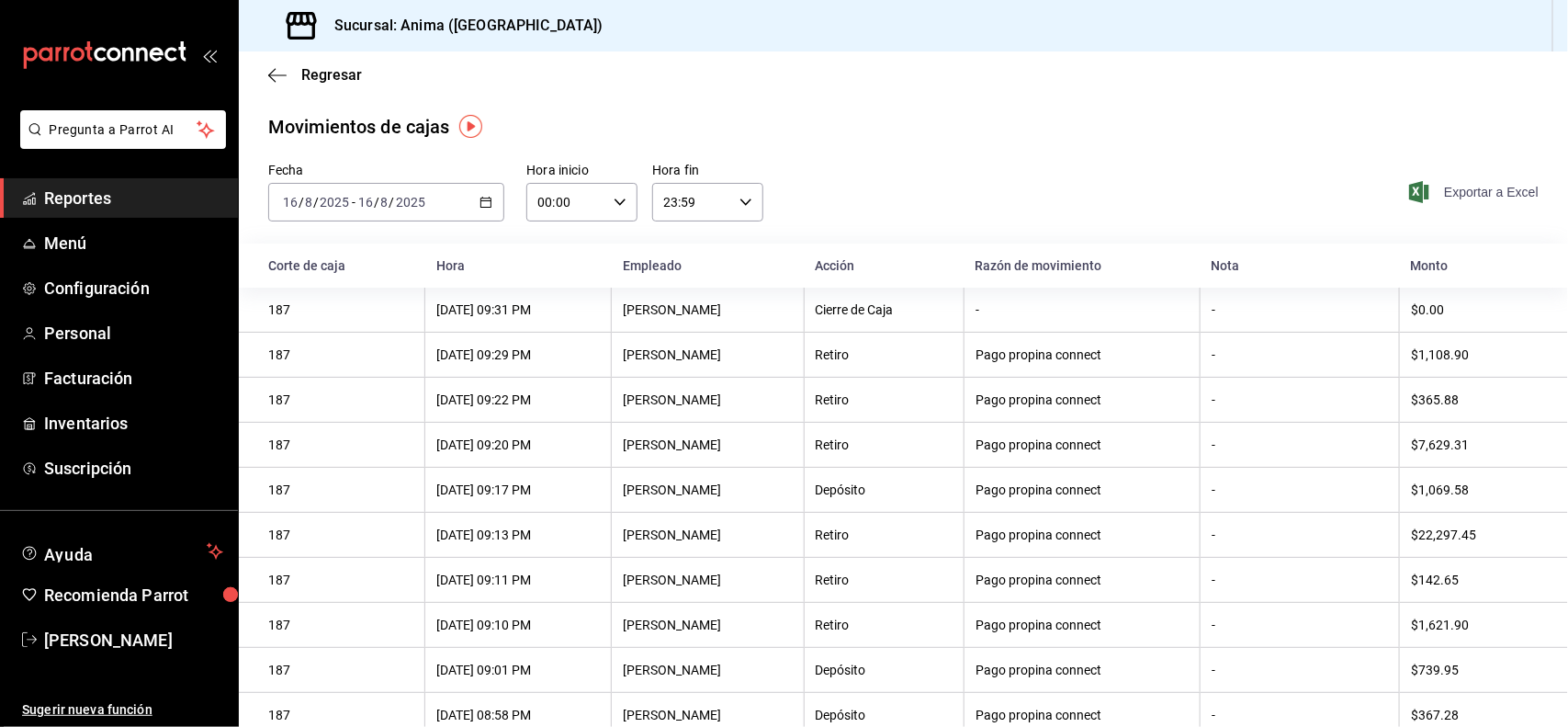
click at [1492, 190] on span "Exportar a Excel" at bounding box center [1475, 192] width 125 height 22
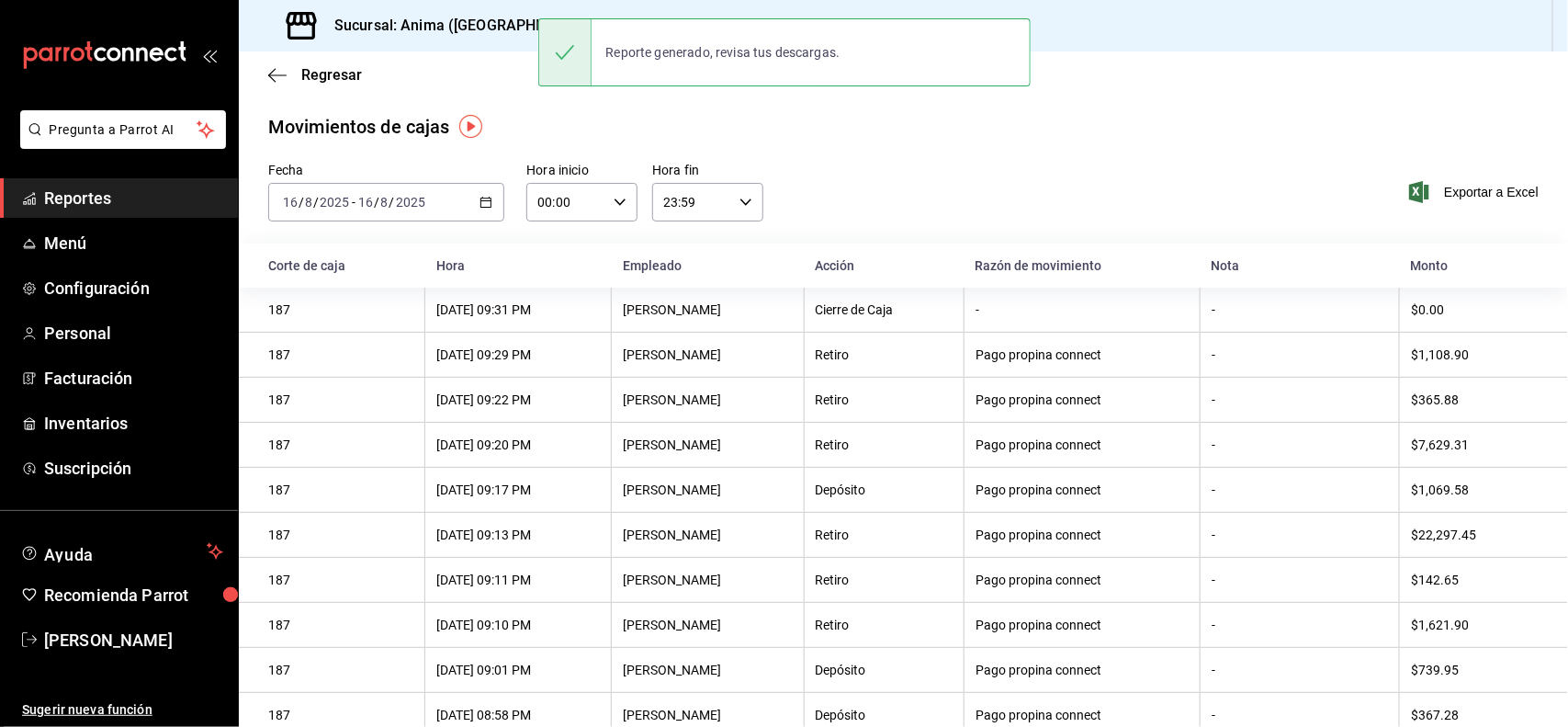
click at [379, 211] on div "[DATE] [DATE] - [DATE] [DATE]" at bounding box center [386, 202] width 236 height 39
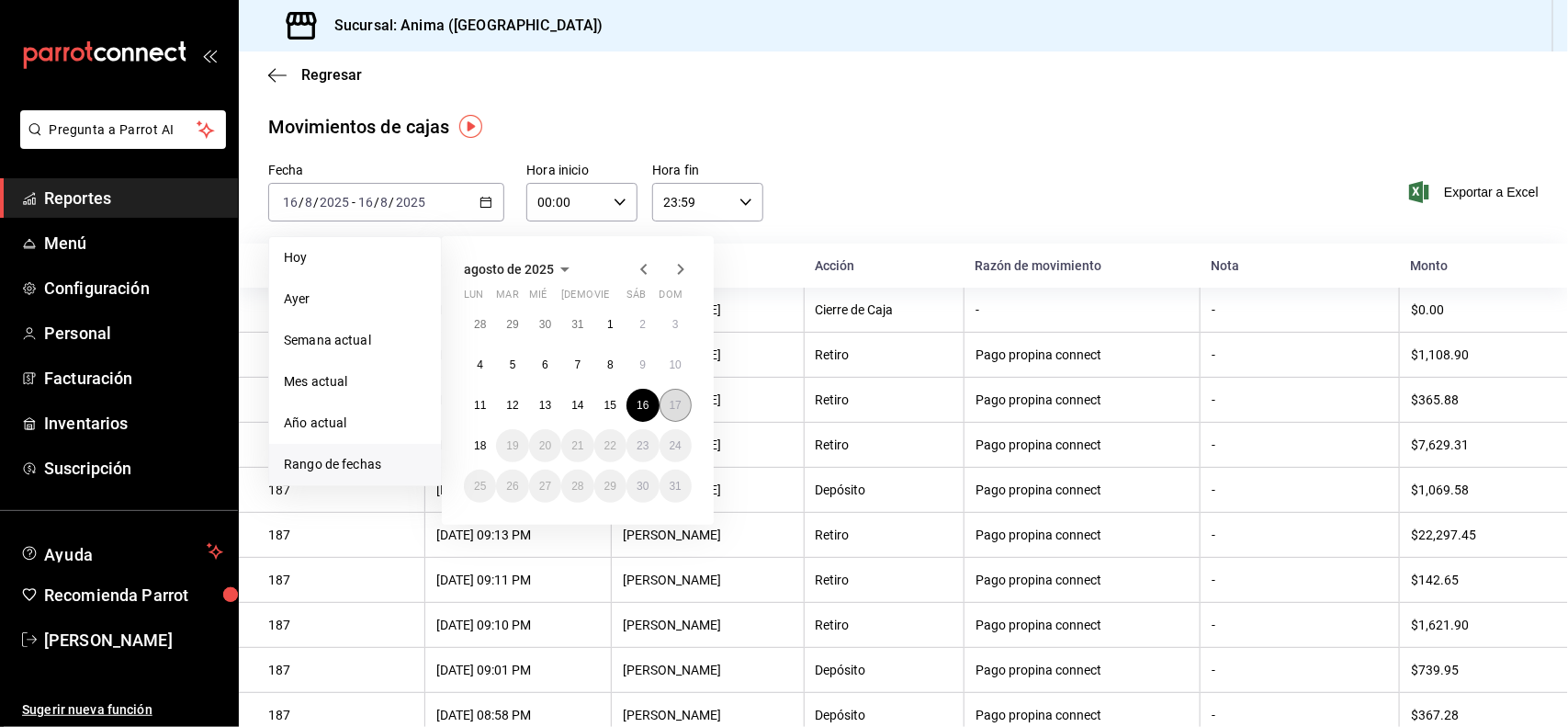
click at [684, 407] on button "17" at bounding box center [675, 405] width 32 height 33
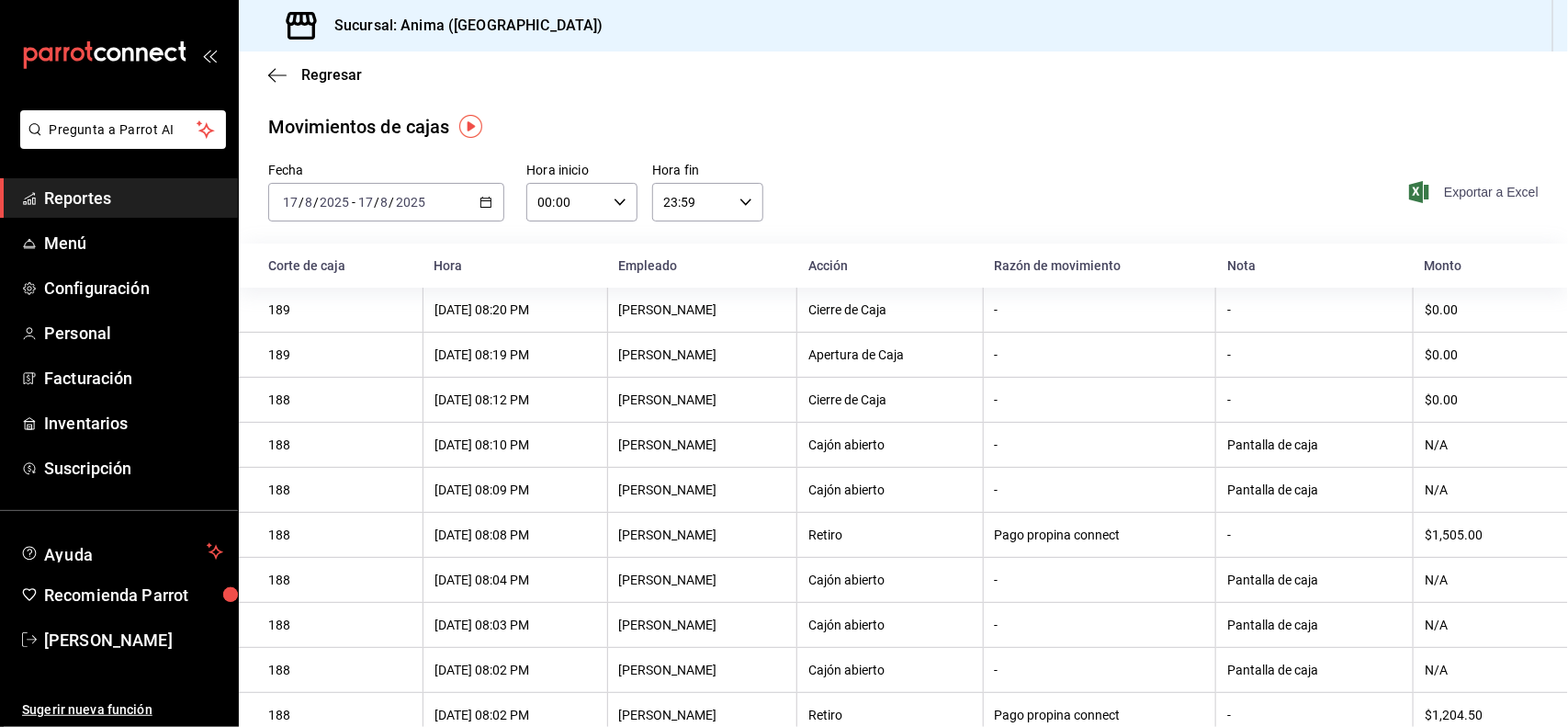
click at [1461, 190] on span "Exportar a Excel" at bounding box center [1475, 192] width 125 height 22
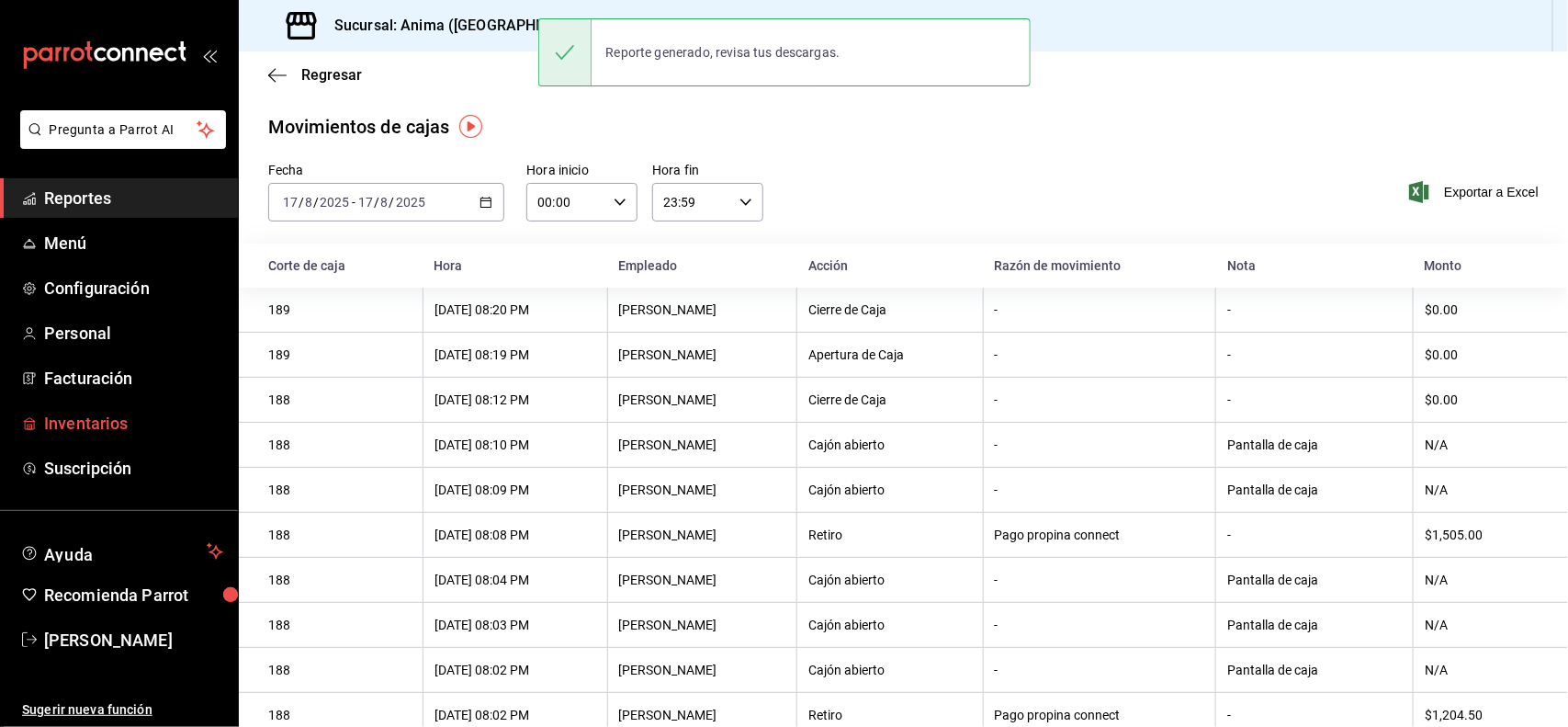
click at [104, 427] on span "Inventarios" at bounding box center [133, 422] width 179 height 24
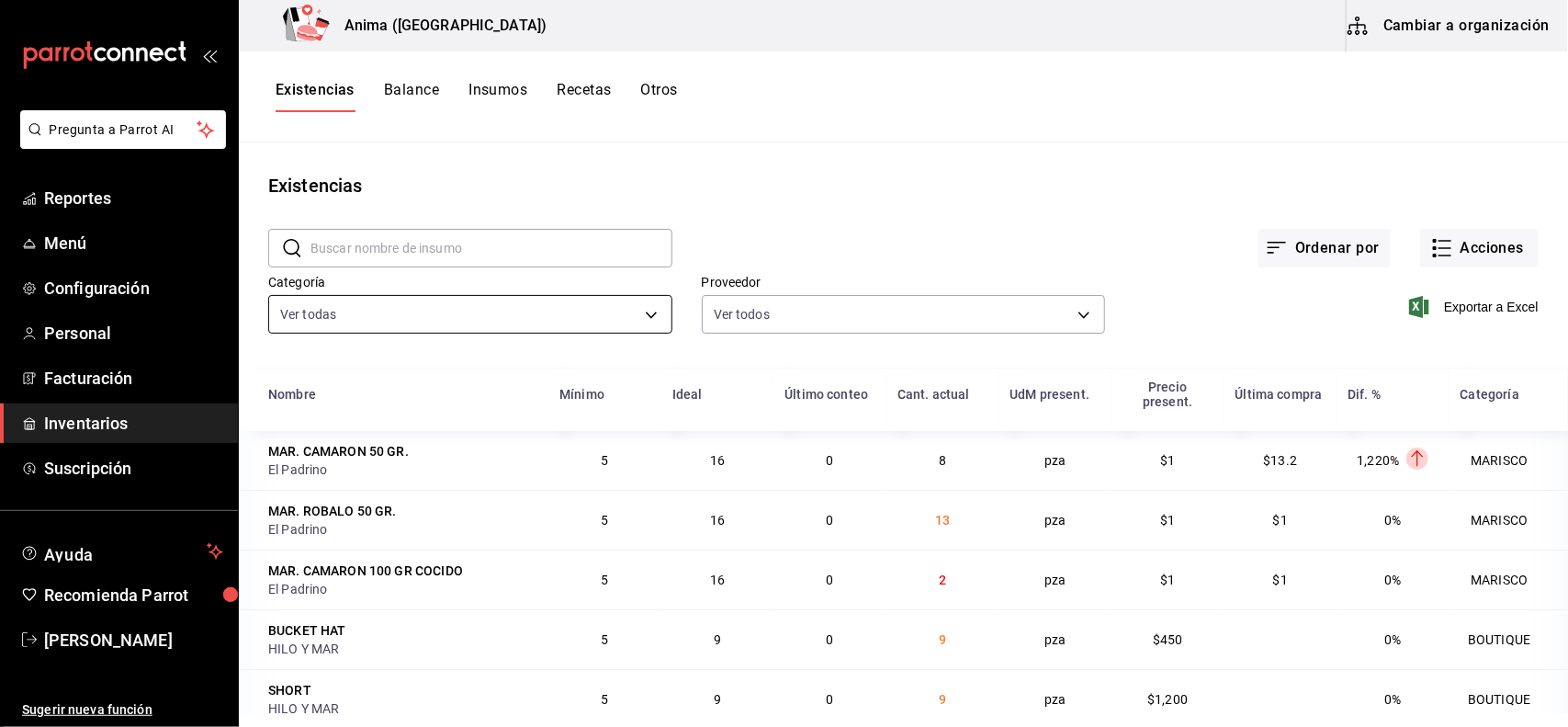
click at [533, 315] on body "Pregunta a Parrot AI Reportes Menú Configuración Personal Facturación Inventari…" at bounding box center [784, 357] width 1568 height 714
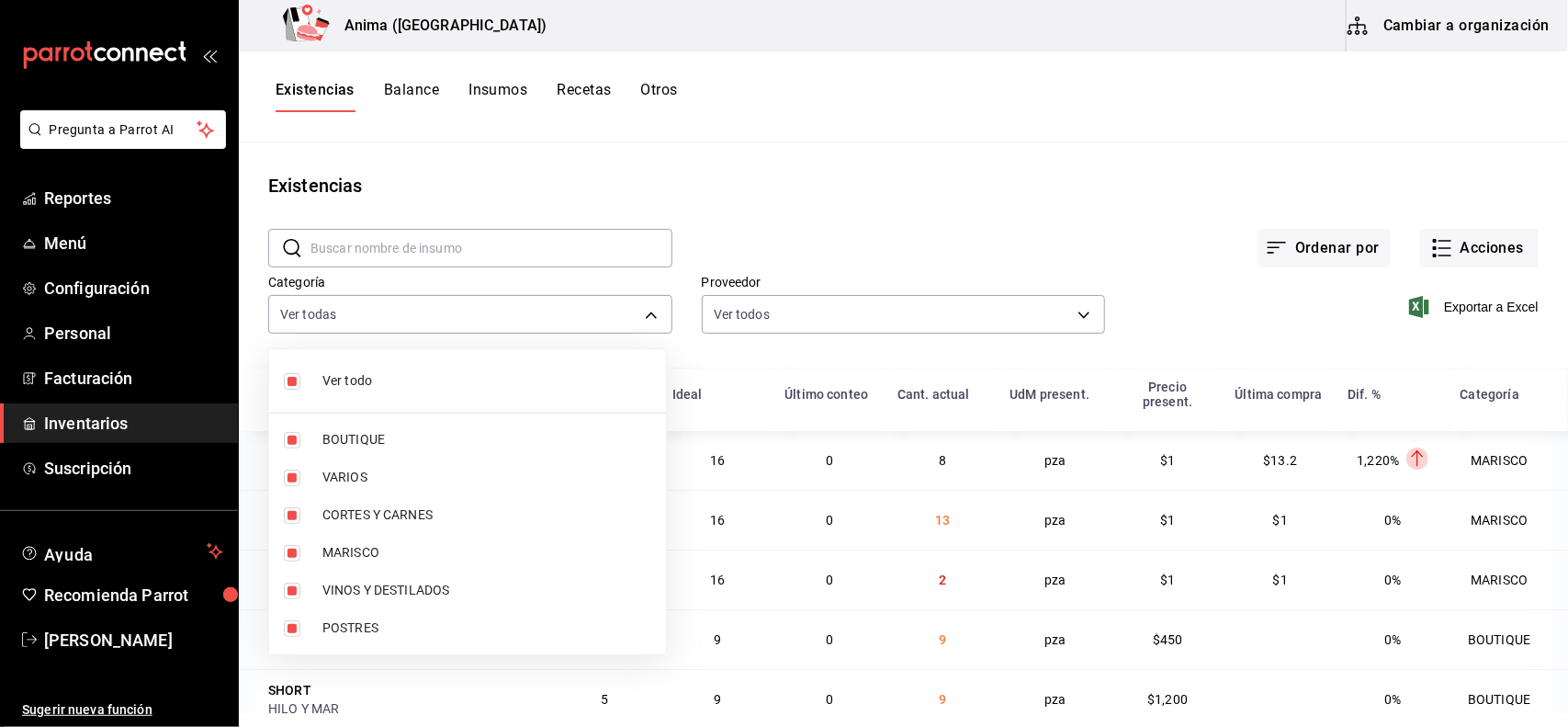
click at [377, 386] on span "Ver todo" at bounding box center [486, 381] width 329 height 19
checkbox input "false"
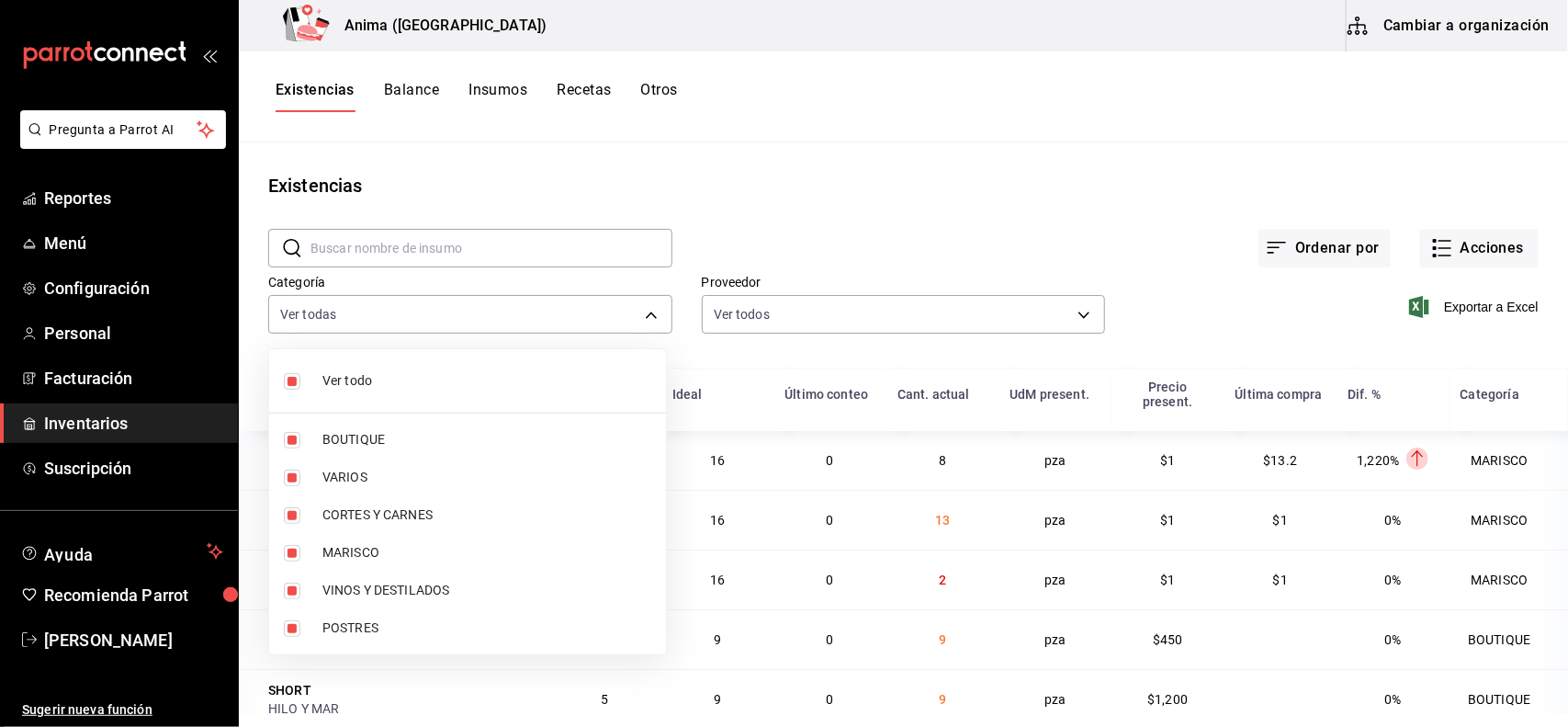
checkbox input "false"
click at [409, 512] on span "CORTES Y CARNES" at bounding box center [486, 515] width 329 height 19
type input "25ca08b6-c196-4e5f-8d33-b1c280b398e0"
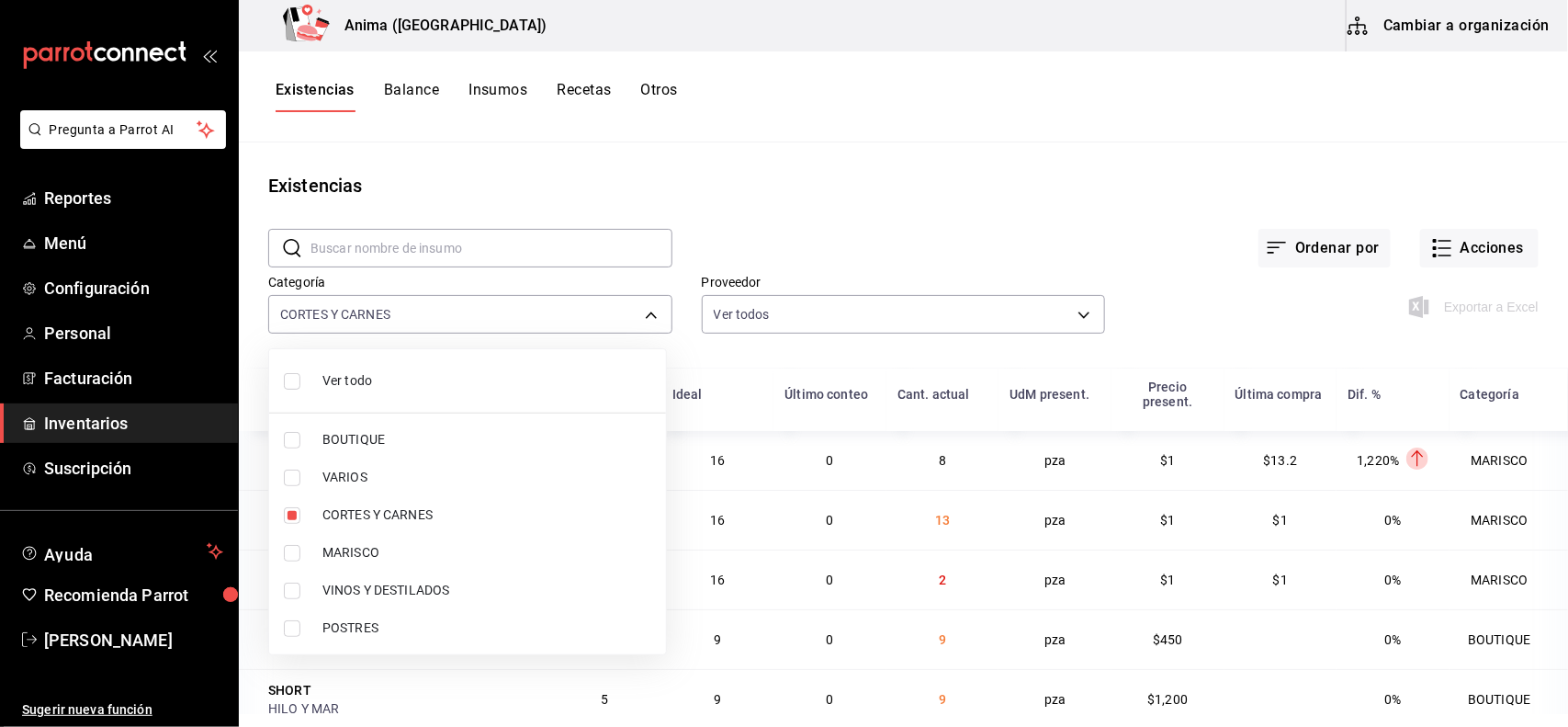
checkbox input "true"
click at [393, 559] on span "MARISCO" at bounding box center [486, 553] width 329 height 19
type input "25ca08b6-c196-4e5f-8d33-b1c280b398e0,e4a6aad4-6442-4f1c-ab70-50dba9de60d7"
checkbox input "true"
click at [391, 618] on span "POSTRES" at bounding box center [486, 628] width 329 height 19
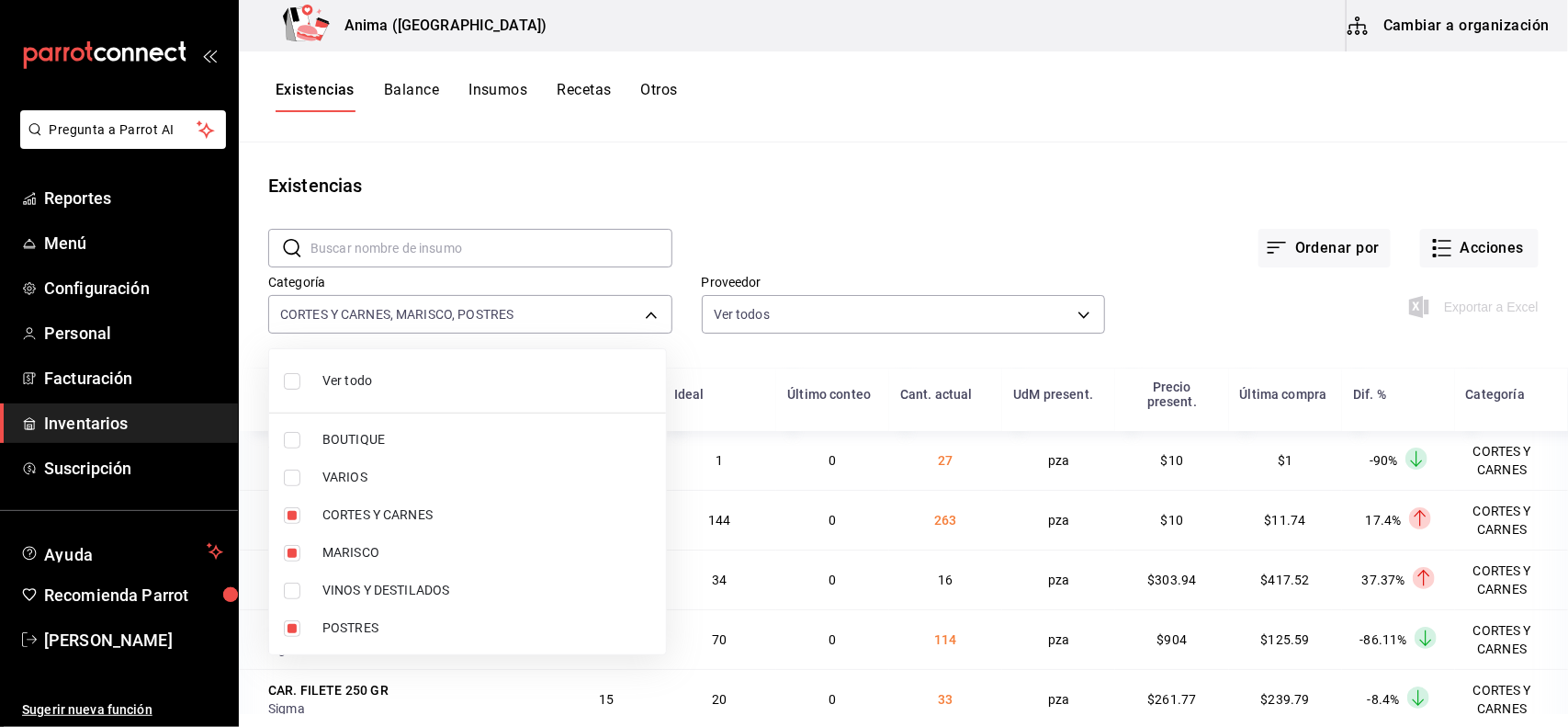
type input "25ca08b6-c196-4e5f-8d33-b1c280b398e0,e4a6aad4-6442-4f1c-ab70-50dba9de60d7,ee768…"
checkbox input "true"
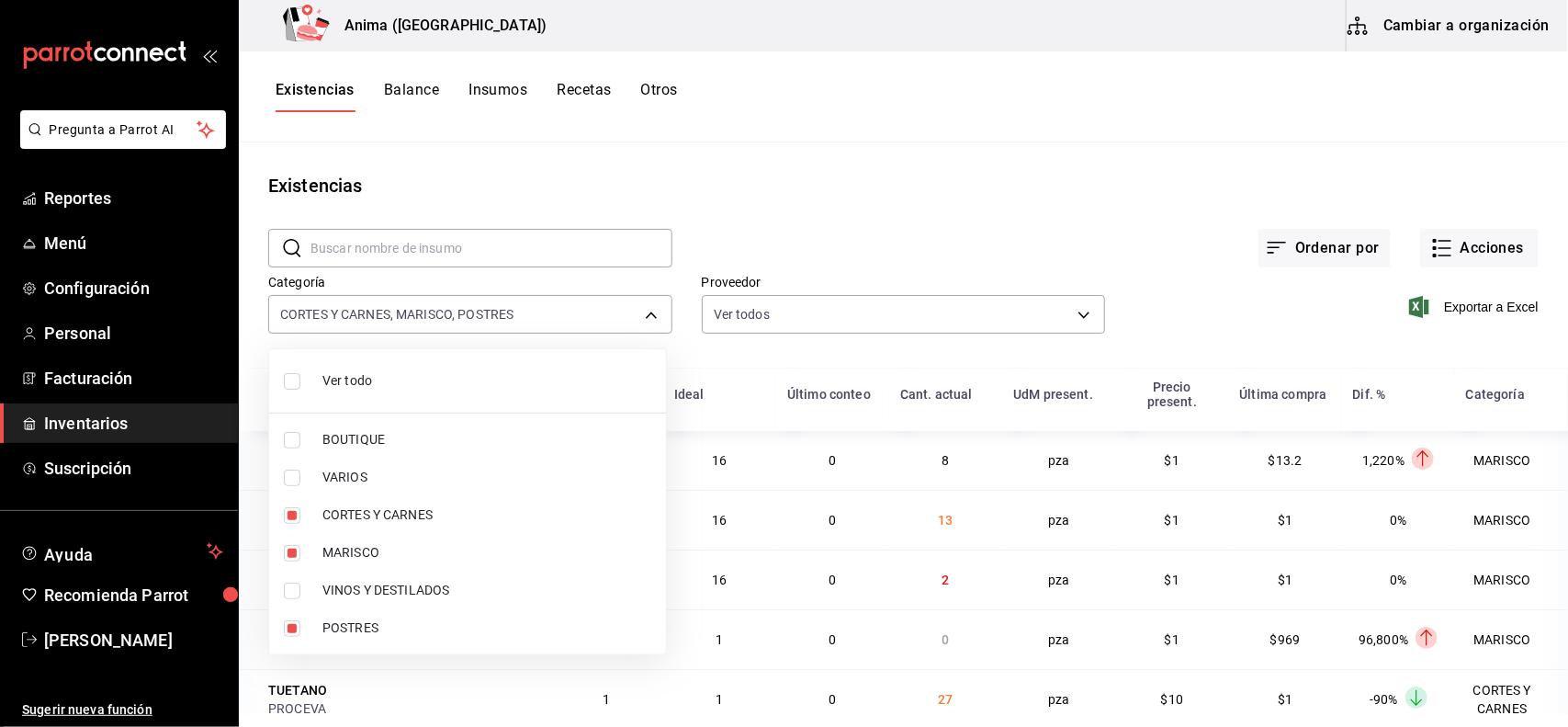
click at [1460, 309] on div at bounding box center [784, 363] width 1568 height 727
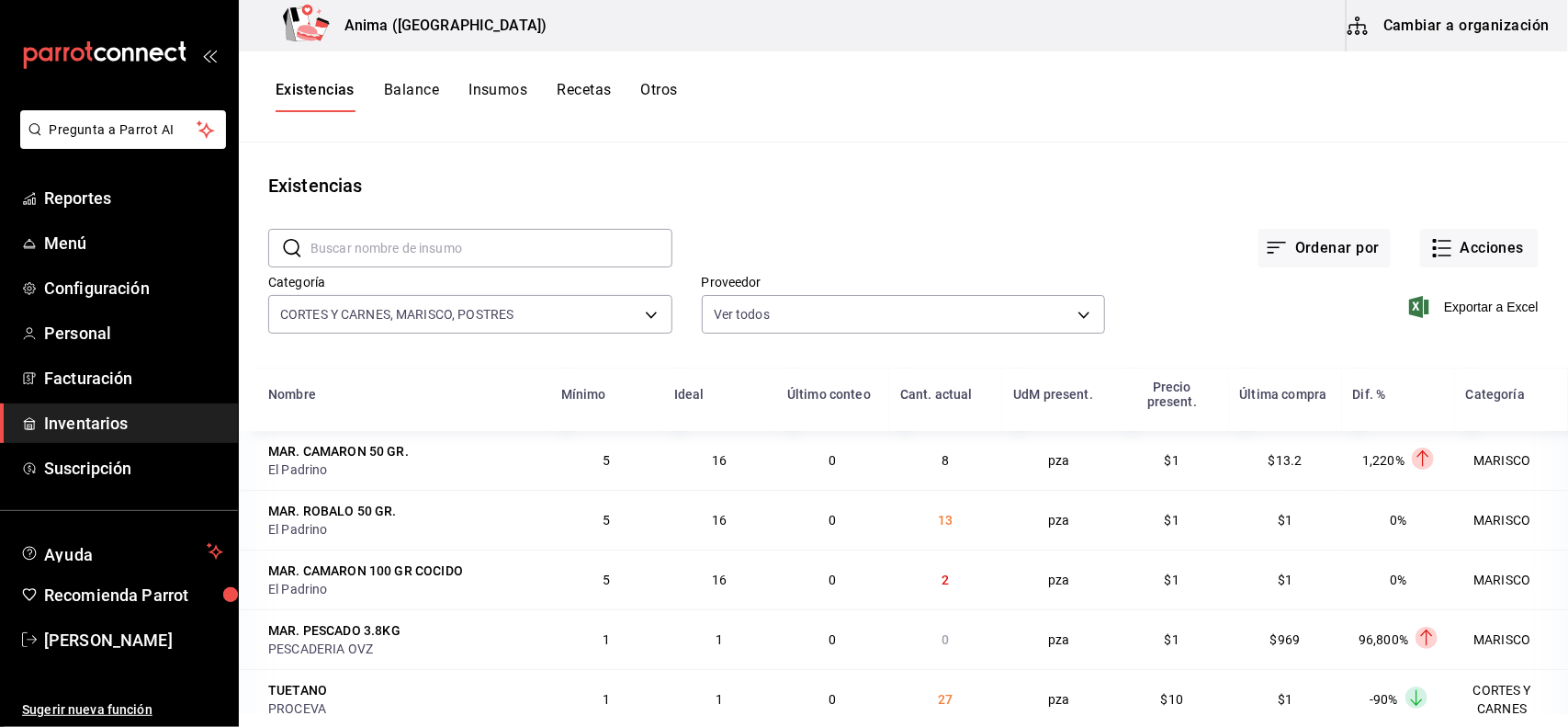
click at [1169, 315] on div "Exportar a Excel" at bounding box center [1322, 292] width 434 height 93
click at [1468, 308] on span "Exportar a Excel" at bounding box center [1475, 307] width 125 height 22
